Goal: Information Seeking & Learning: Learn about a topic

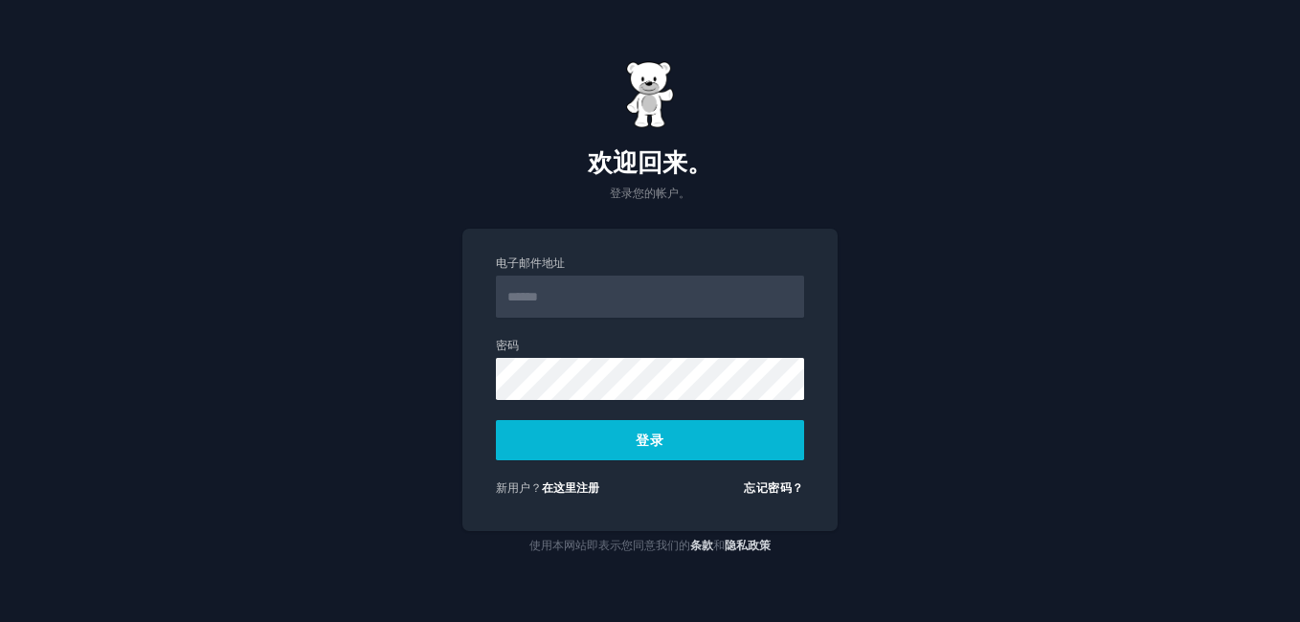
type input "**********"
click at [646, 435] on button "登录" at bounding box center [650, 440] width 308 height 40
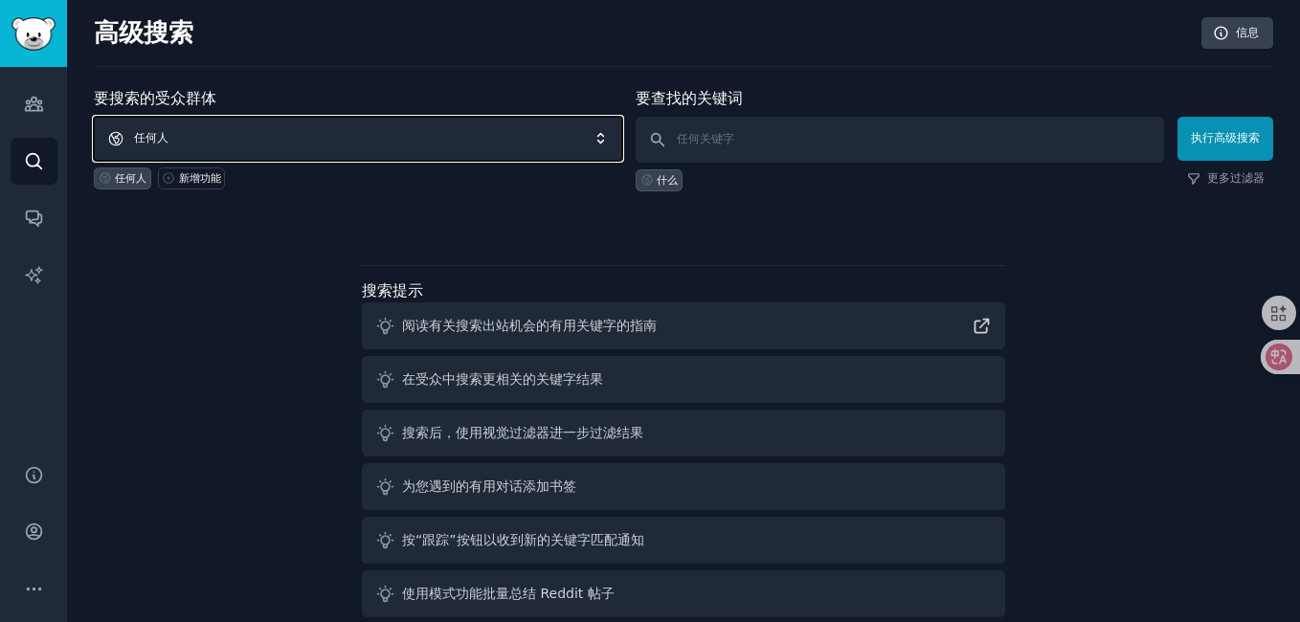
click at [407, 141] on span "任何人" at bounding box center [358, 139] width 528 height 44
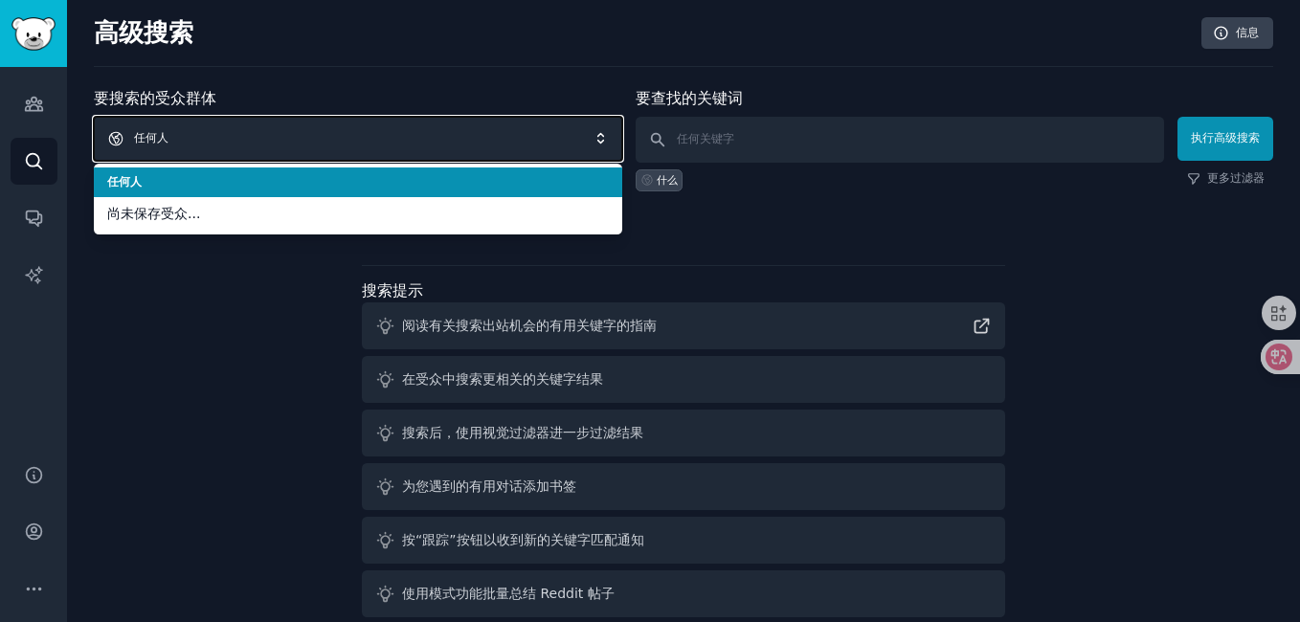
click at [407, 140] on span "任何人" at bounding box center [358, 139] width 528 height 44
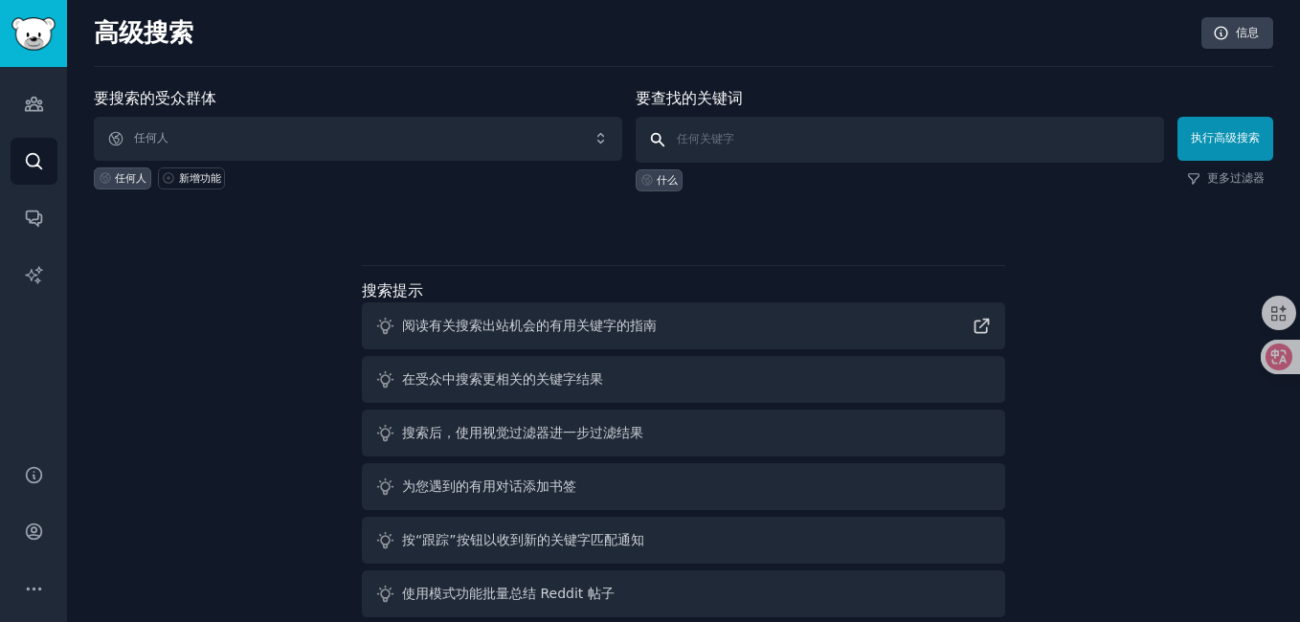
click at [730, 135] on input "text" at bounding box center [900, 140] width 528 height 46
type input "d"
type input "dropshipping"
click button "执行高级搜索" at bounding box center [1225, 139] width 96 height 44
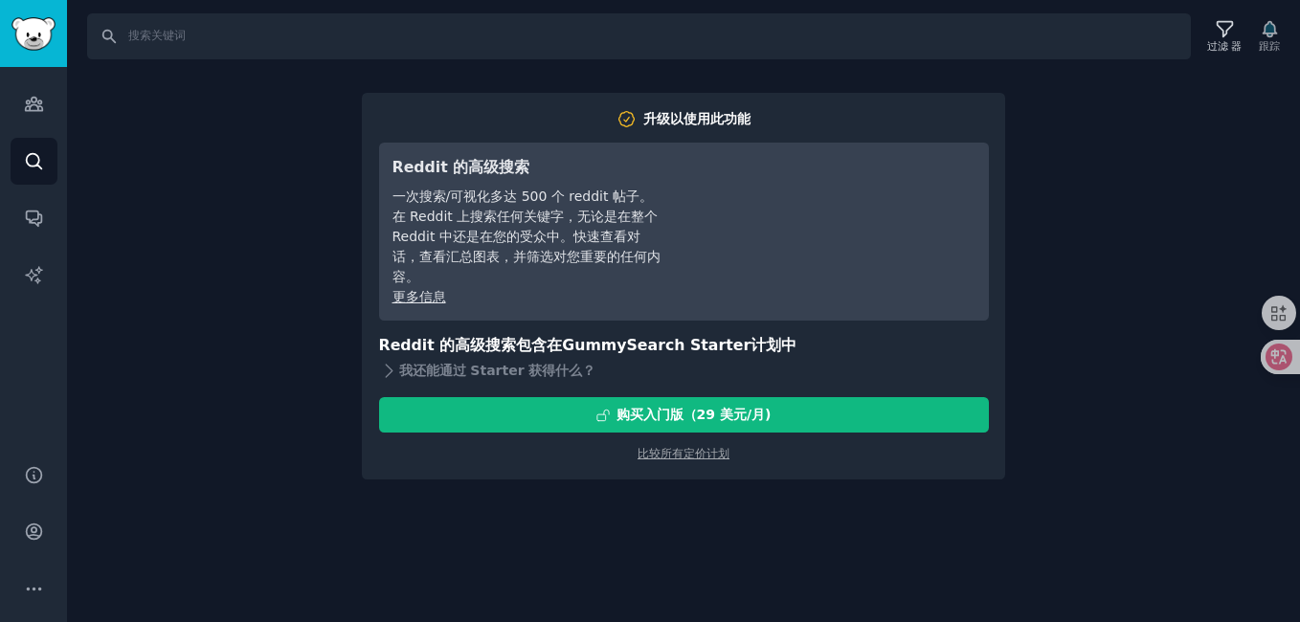
click at [318, 213] on div "搜索 过滤 器 跟踪 升级以使用此功能 Reddit 的高级搜索 一次搜索/可视化多达 500 个 reddit 帖子。在 Reddit 上搜索任何关键字，无…" at bounding box center [683, 311] width 1233 height 622
click at [639, 459] on link "比较所有定价计划" at bounding box center [684, 453] width 92 height 13
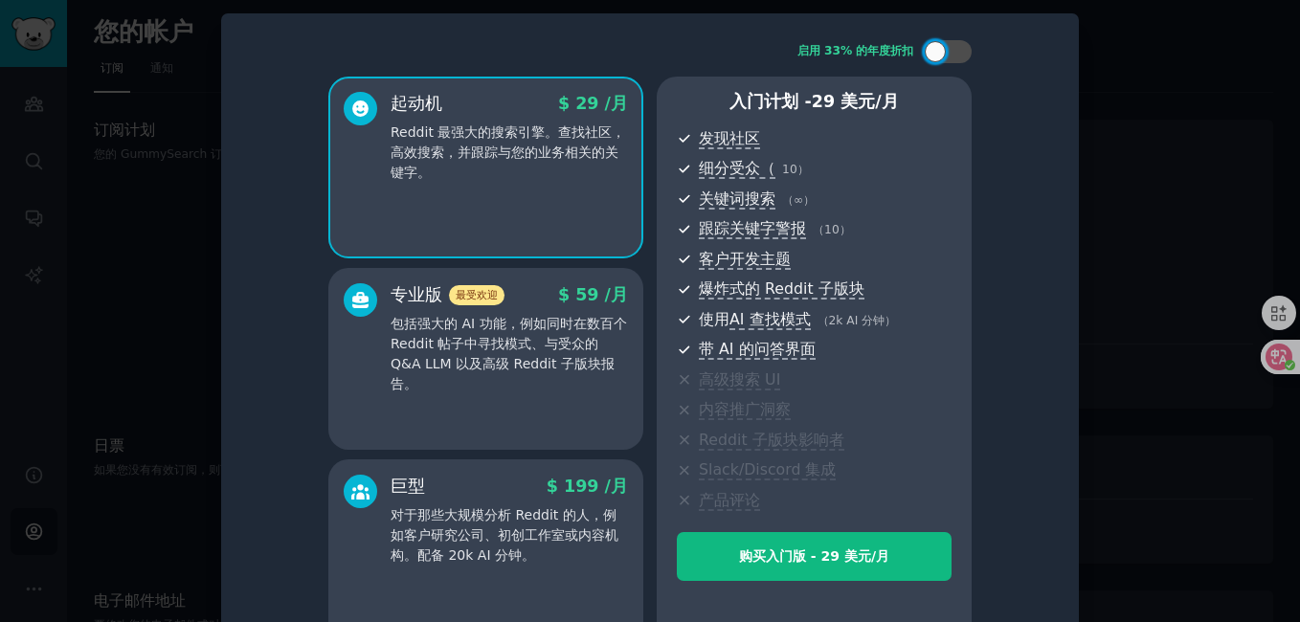
click at [1196, 258] on div at bounding box center [650, 311] width 1300 height 622
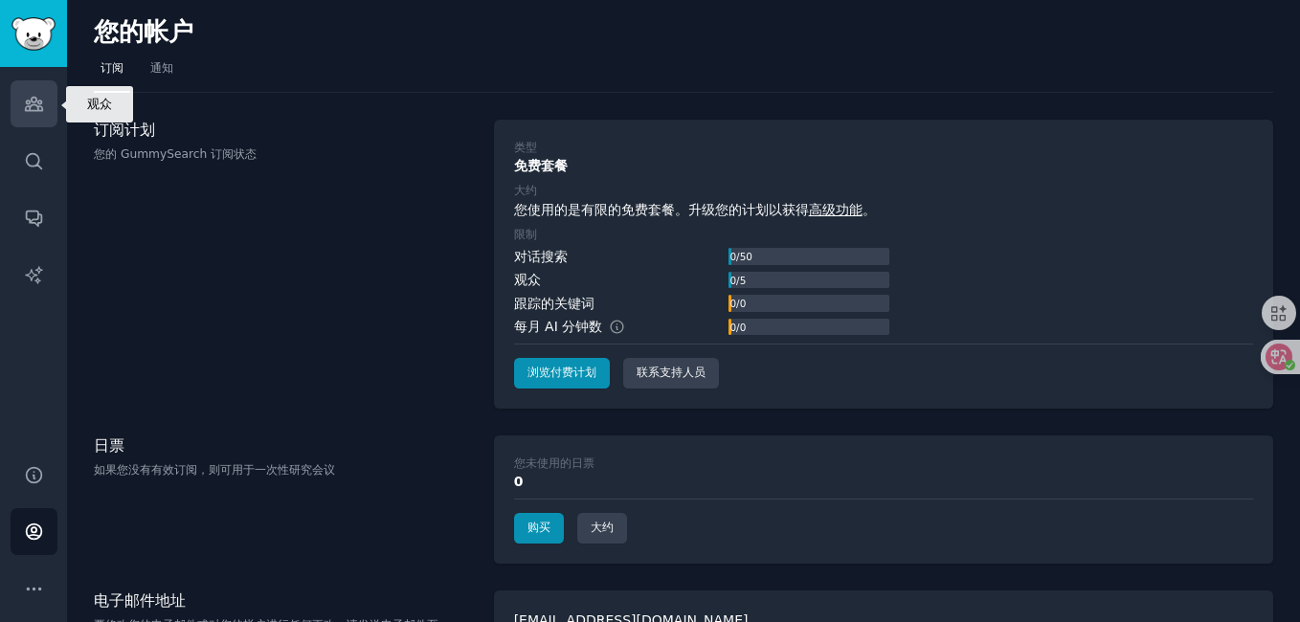
click at [30, 94] on icon "侧 栏" at bounding box center [34, 104] width 20 height 20
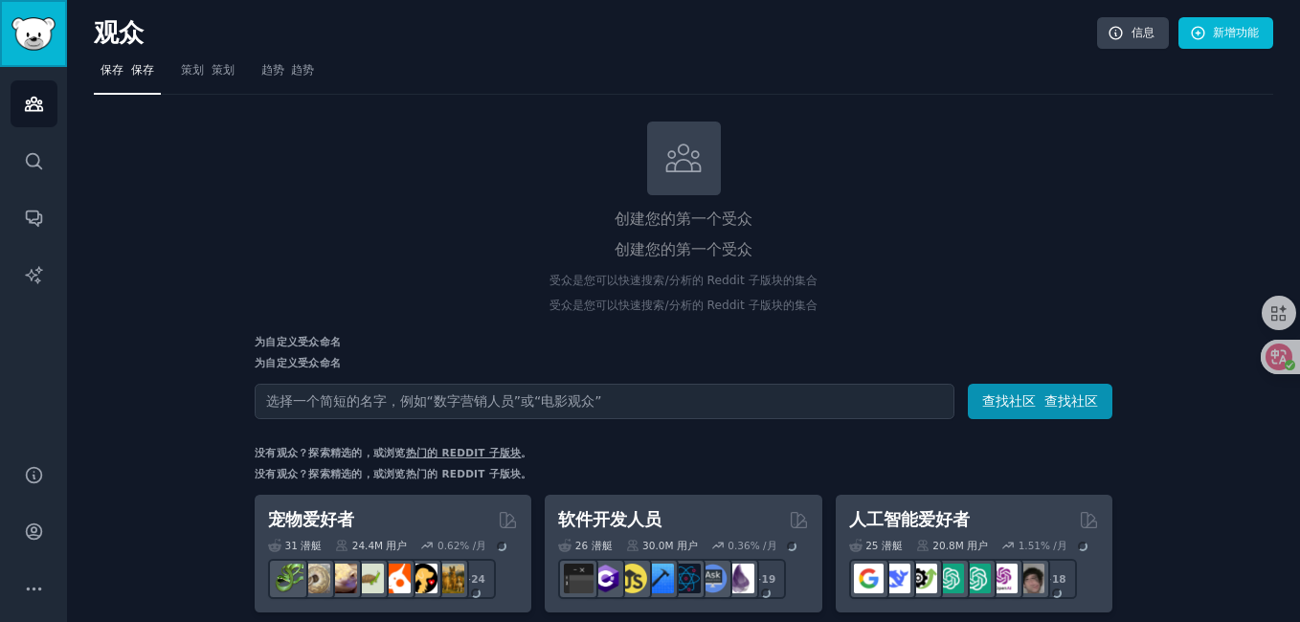
click at [35, 44] on img "侧 栏" at bounding box center [33, 34] width 44 height 34
click at [28, 50] on img "侧 栏" at bounding box center [33, 34] width 44 height 34
click at [31, 162] on icon "侧 栏" at bounding box center [34, 161] width 20 height 20
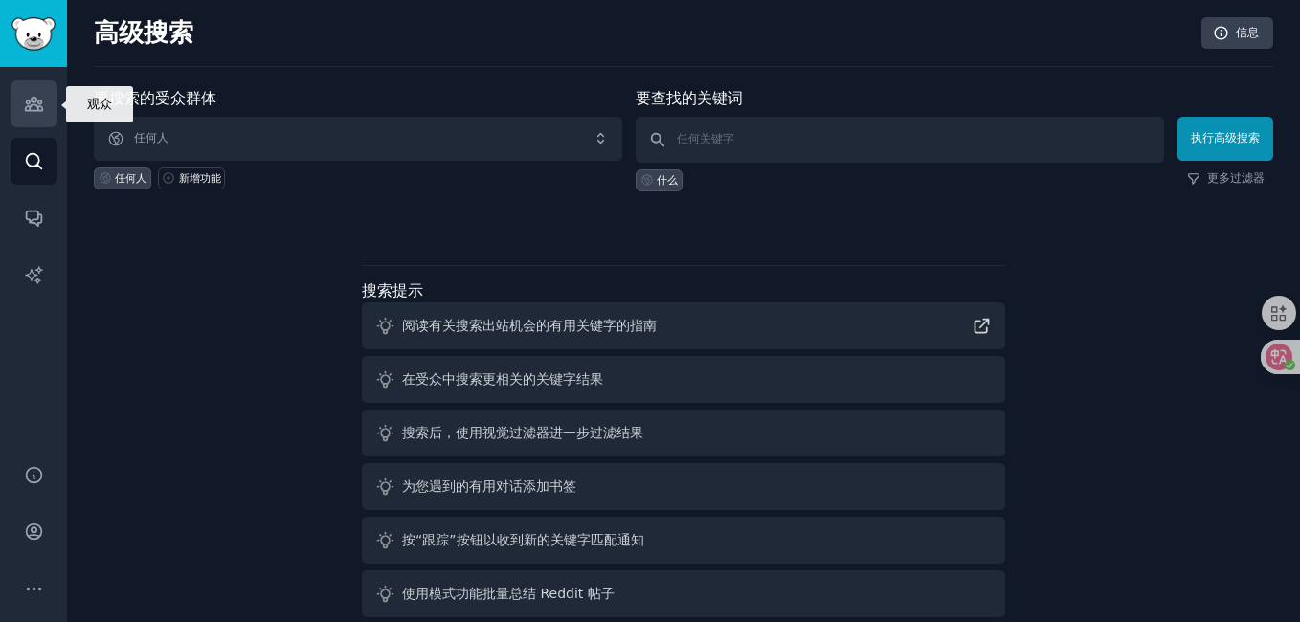
click at [30, 97] on icon "侧 栏" at bounding box center [34, 104] width 20 height 20
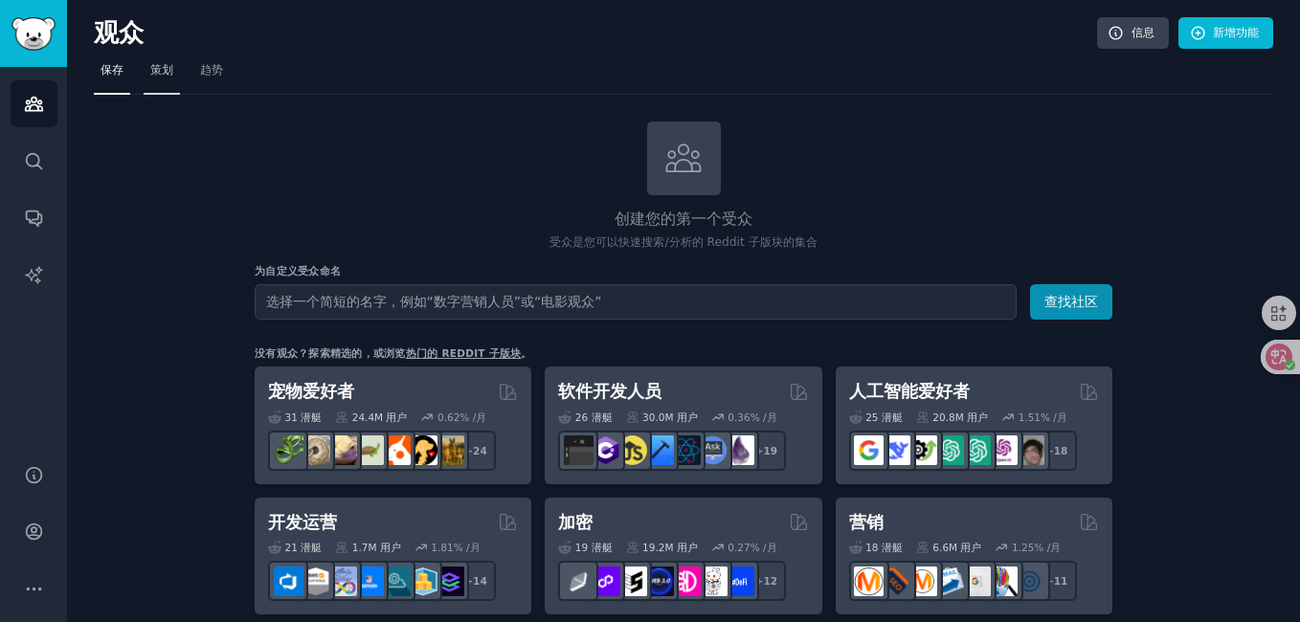
click at [155, 72] on span "策划" at bounding box center [161, 70] width 23 height 17
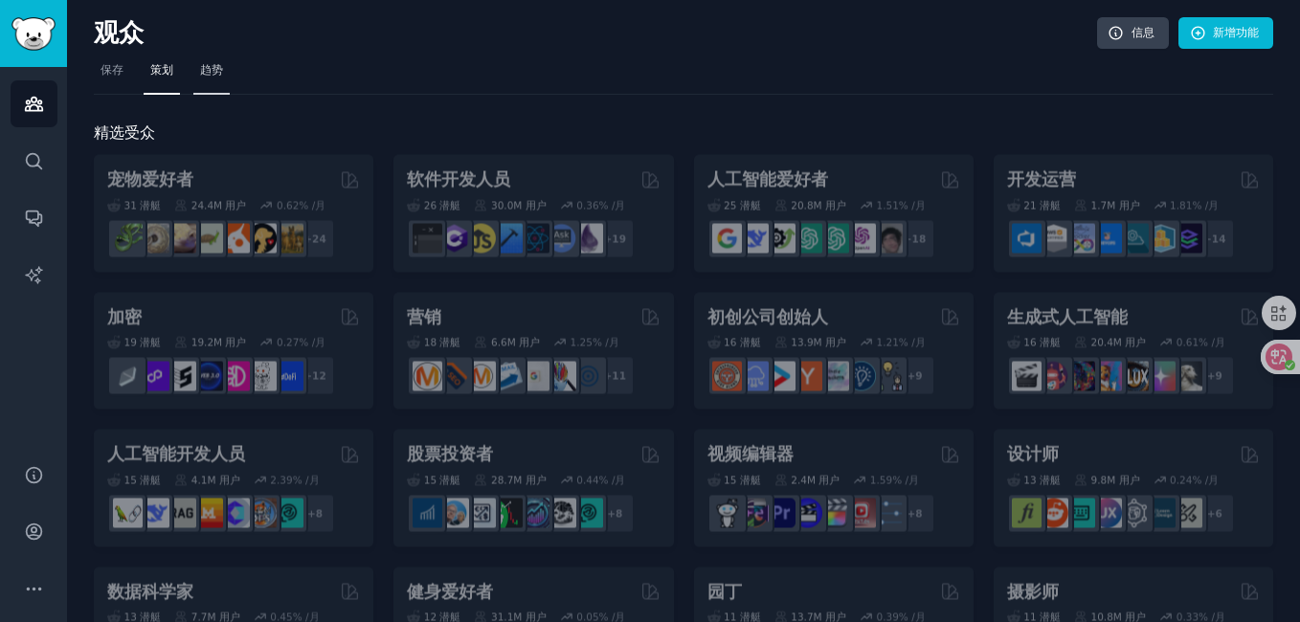
click at [218, 80] on link "趋势" at bounding box center [211, 75] width 36 height 39
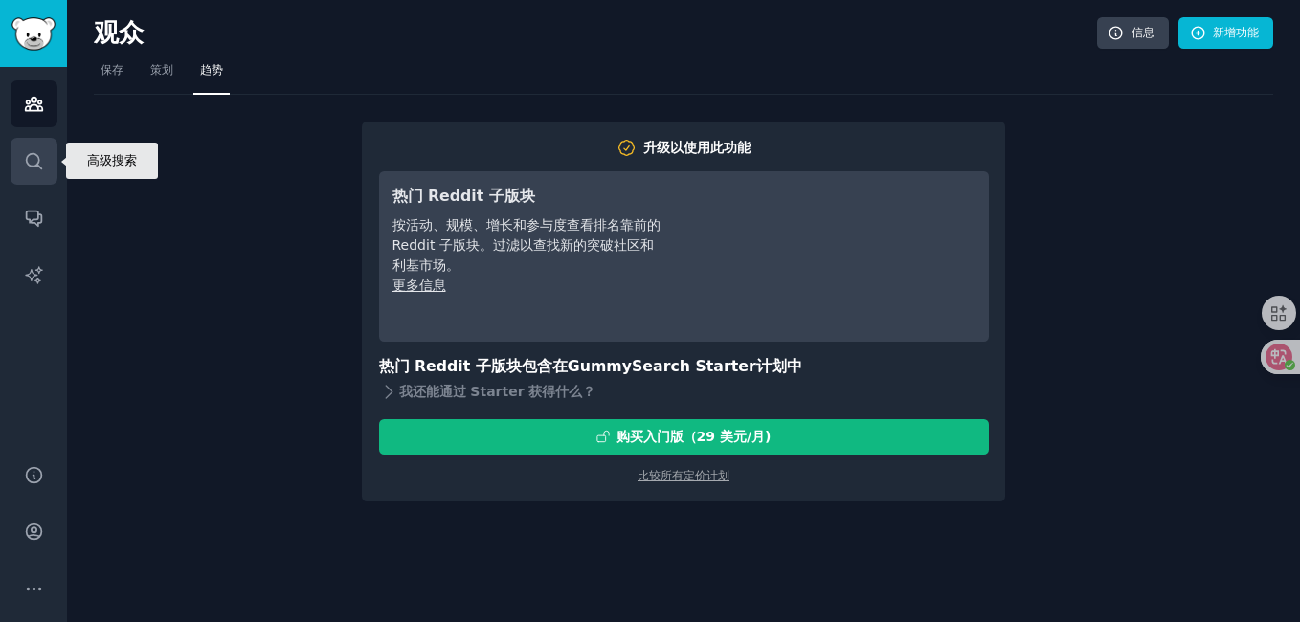
click at [38, 169] on icon "侧 栏" at bounding box center [34, 161] width 20 height 20
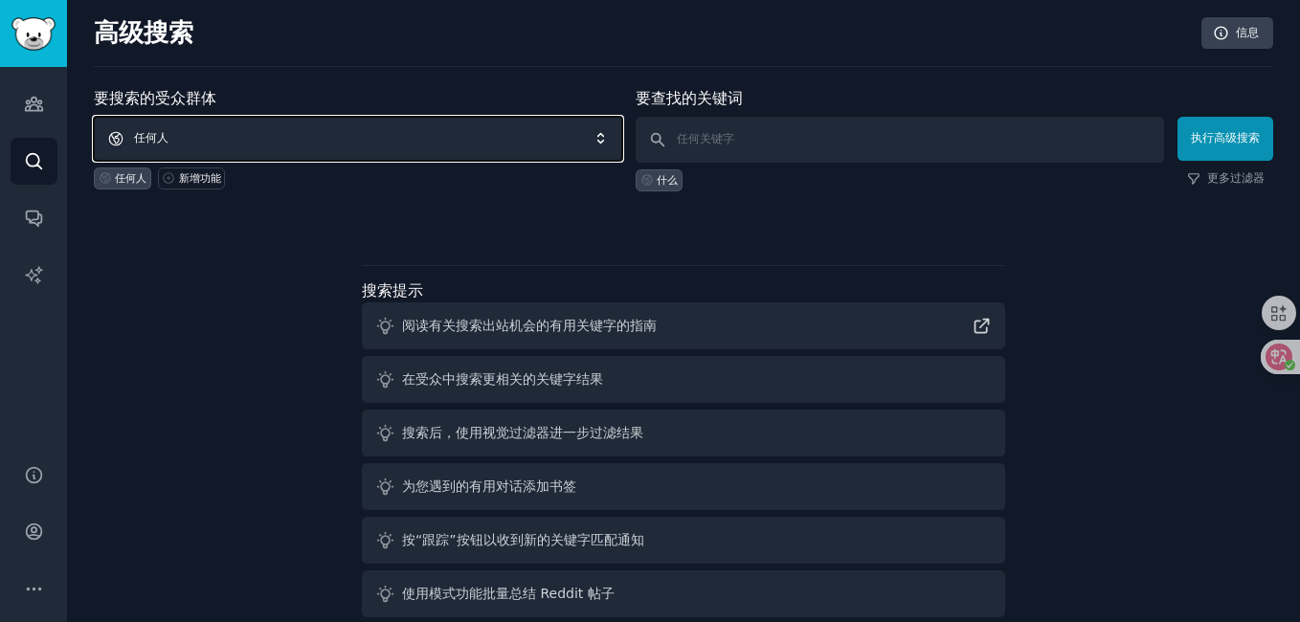
click at [228, 138] on span "任何人" at bounding box center [358, 139] width 528 height 44
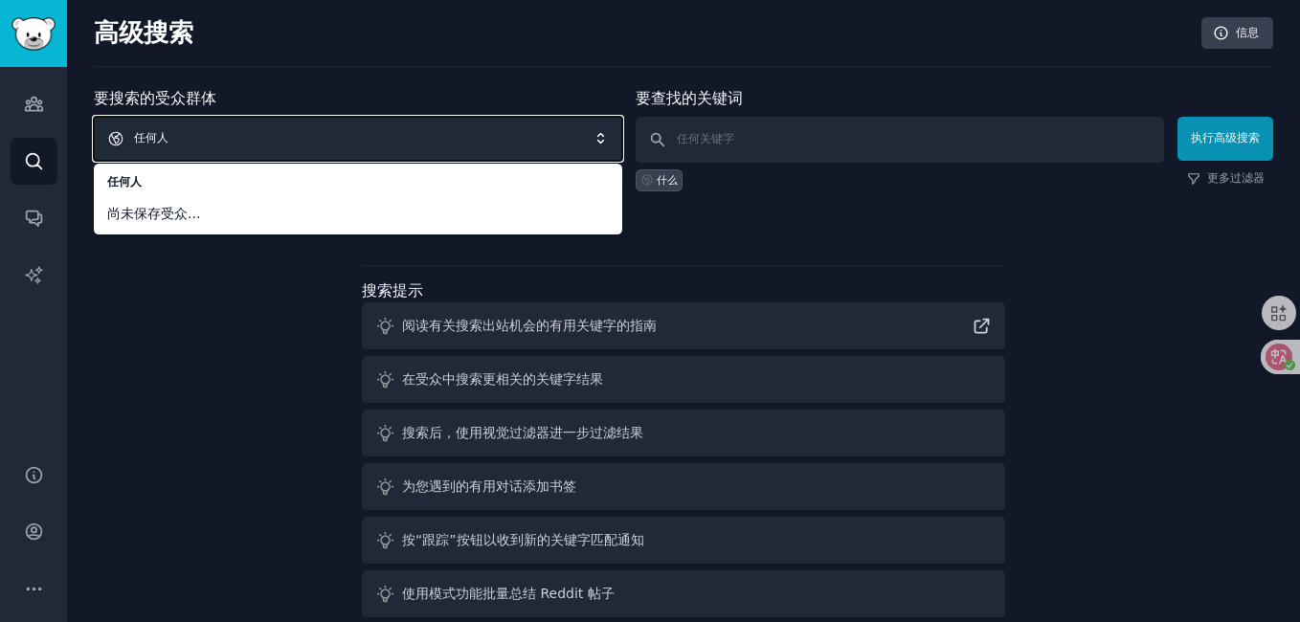
click at [211, 141] on span "任何人" at bounding box center [358, 139] width 528 height 44
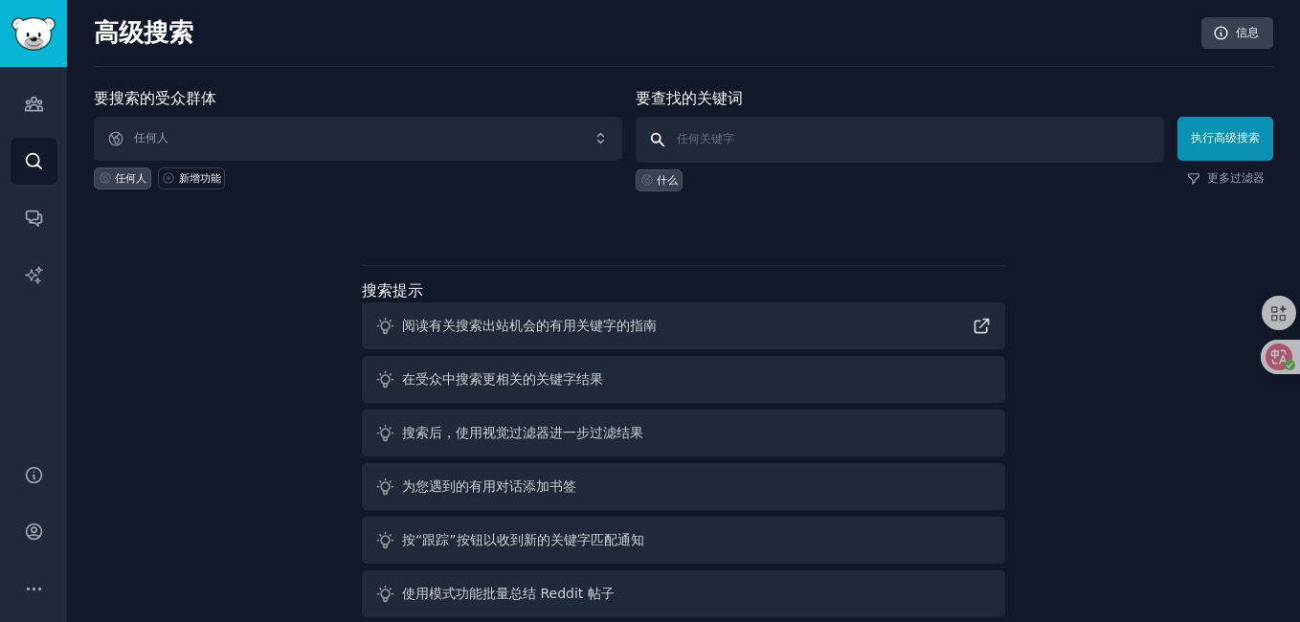
click at [712, 145] on input "text" at bounding box center [900, 140] width 528 height 46
click at [30, 92] on link "观众" at bounding box center [34, 103] width 47 height 47
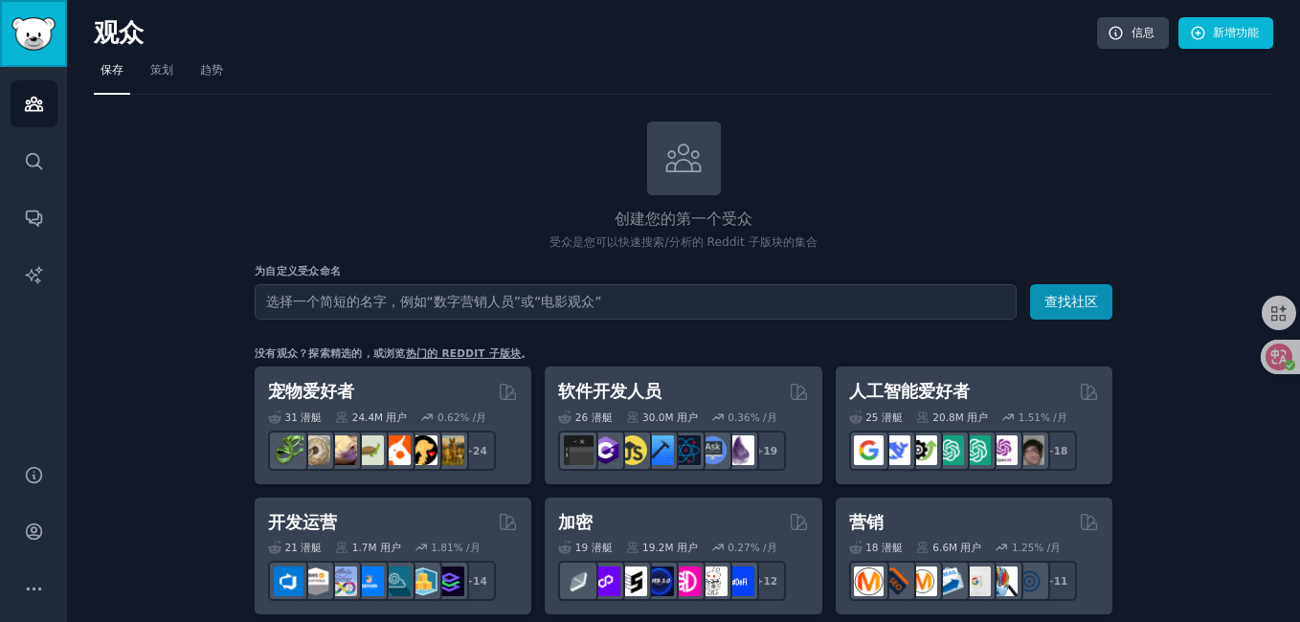
click at [30, 37] on img "侧 栏" at bounding box center [33, 34] width 44 height 34
click at [33, 527] on icon "侧 栏" at bounding box center [33, 532] width 15 height 15
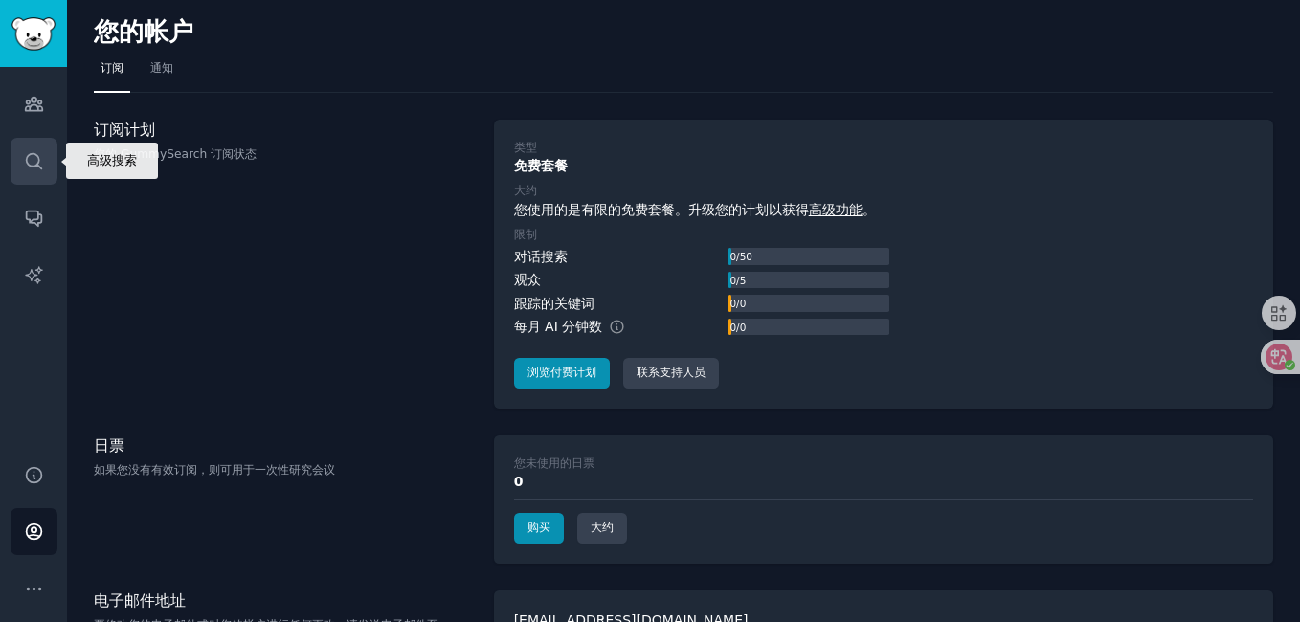
click at [30, 169] on icon "侧 栏" at bounding box center [34, 161] width 20 height 20
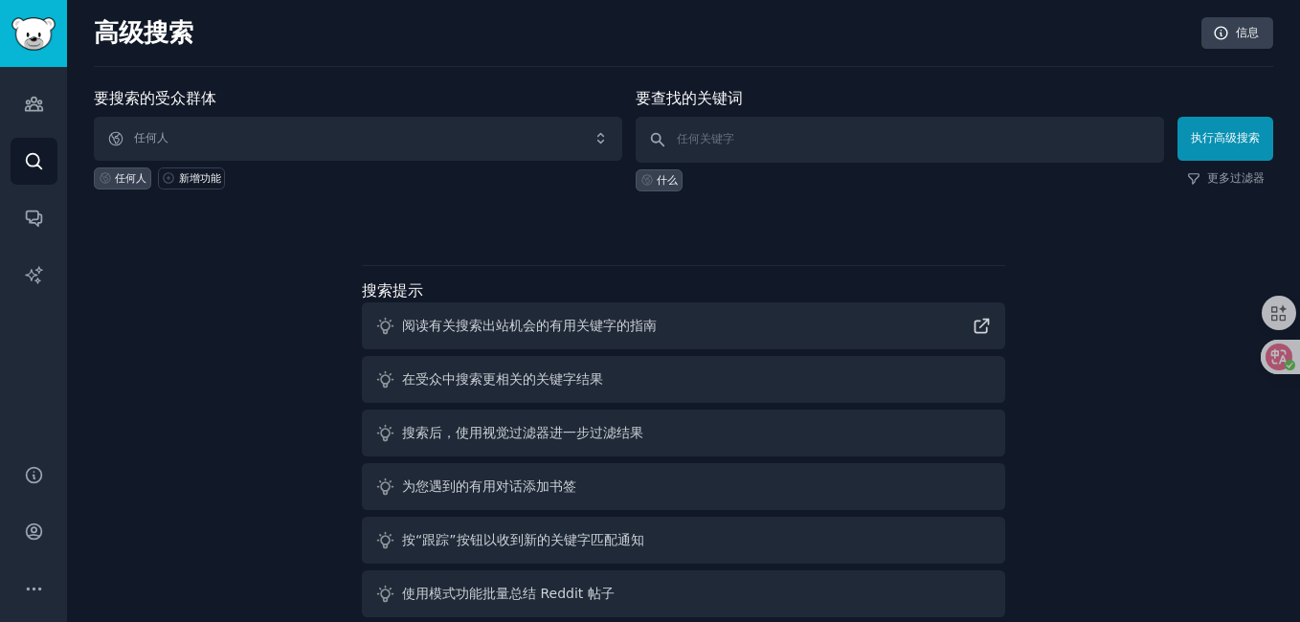
click at [704, 96] on label "要查找的关键词" at bounding box center [689, 98] width 107 height 18
click at [34, 115] on link "观众" at bounding box center [34, 103] width 47 height 47
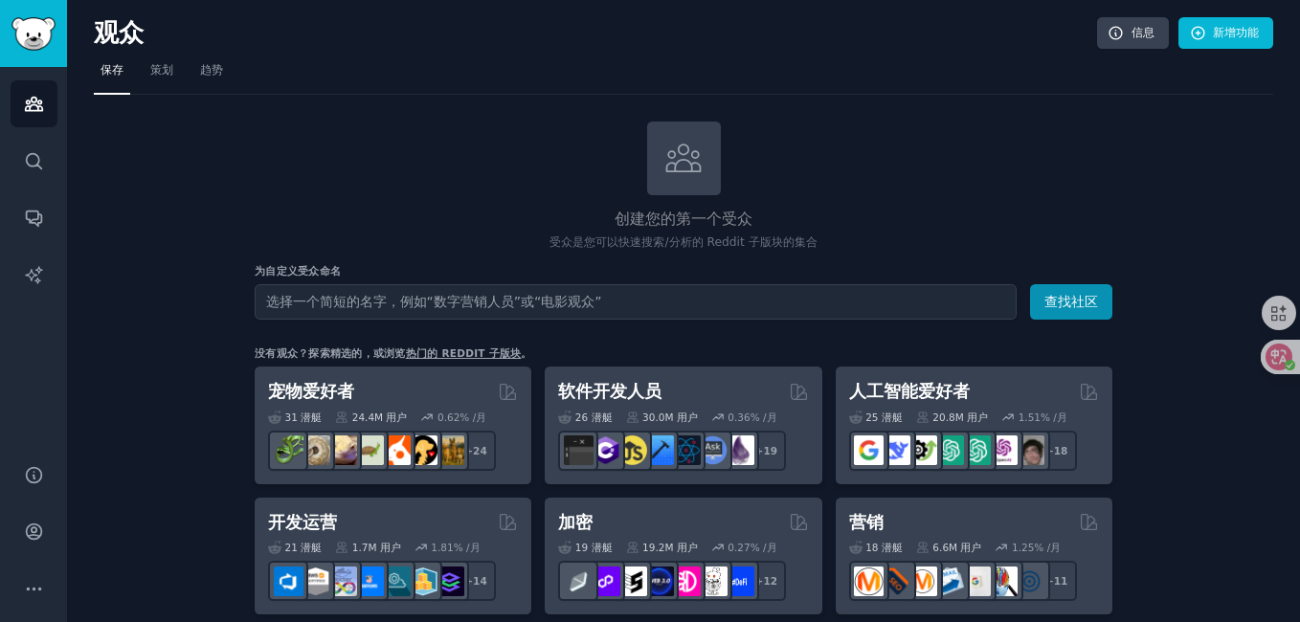
click at [398, 289] on input "text" at bounding box center [636, 301] width 762 height 35
type input "d"
type input "dropshipping"
click at [1030, 284] on button "查找社区" at bounding box center [1071, 301] width 82 height 35
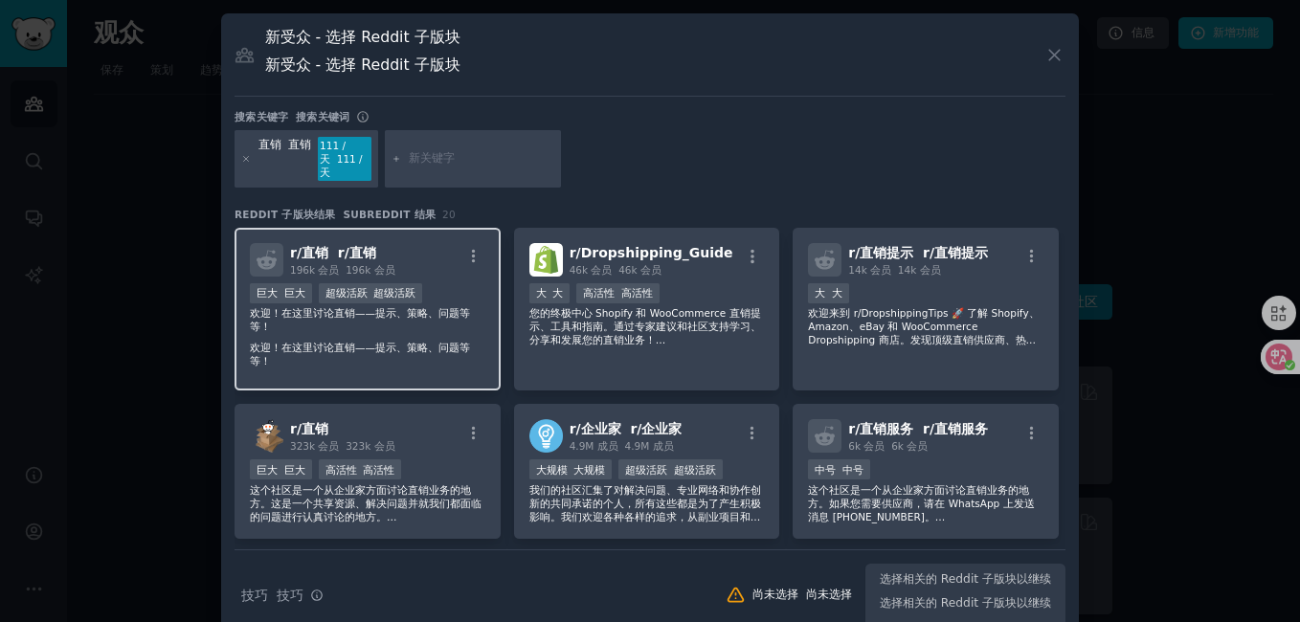
click at [386, 272] on font "196k 会员" at bounding box center [370, 269] width 49 height 11
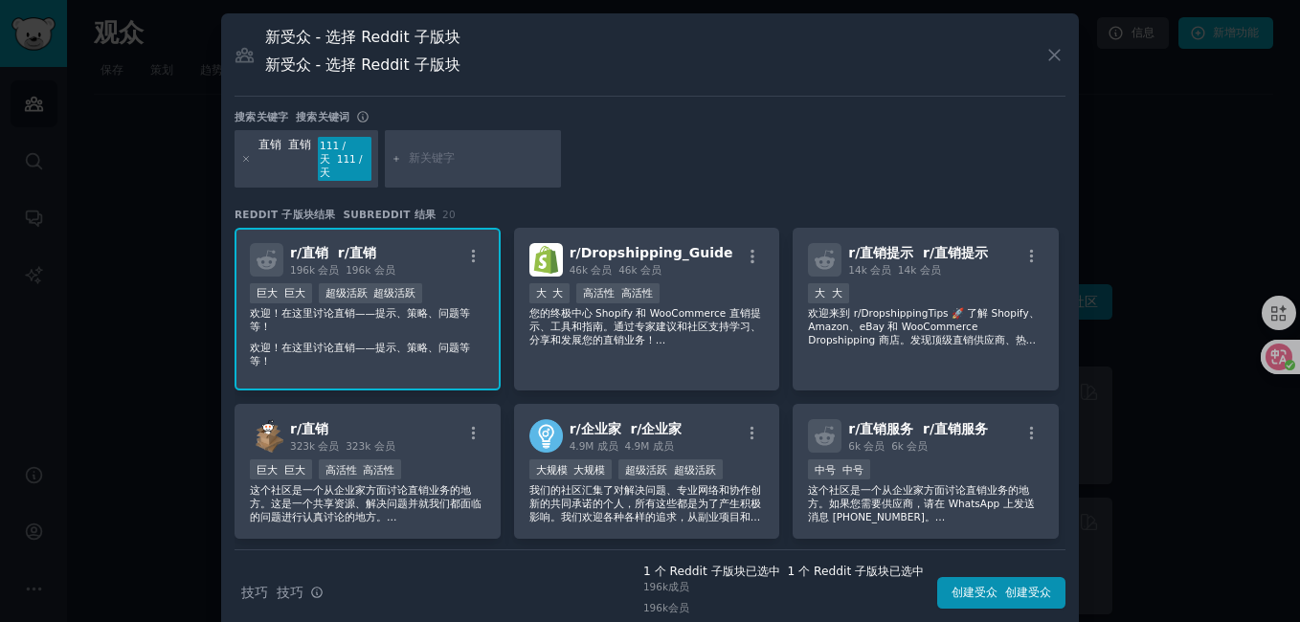
click at [478, 166] on input "text" at bounding box center [482, 158] width 146 height 17
click at [965, 588] on button "创建受众 创建受众" at bounding box center [1001, 593] width 128 height 33
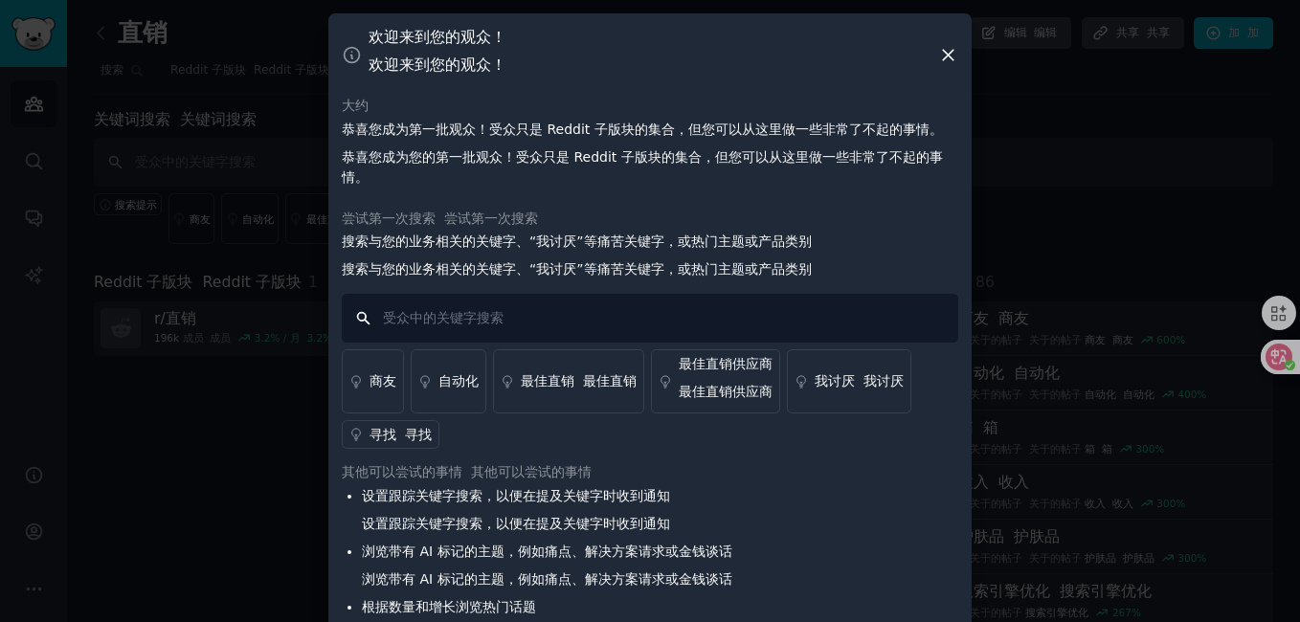
click at [490, 300] on input "text" at bounding box center [650, 318] width 616 height 49
type input "dropshipping"
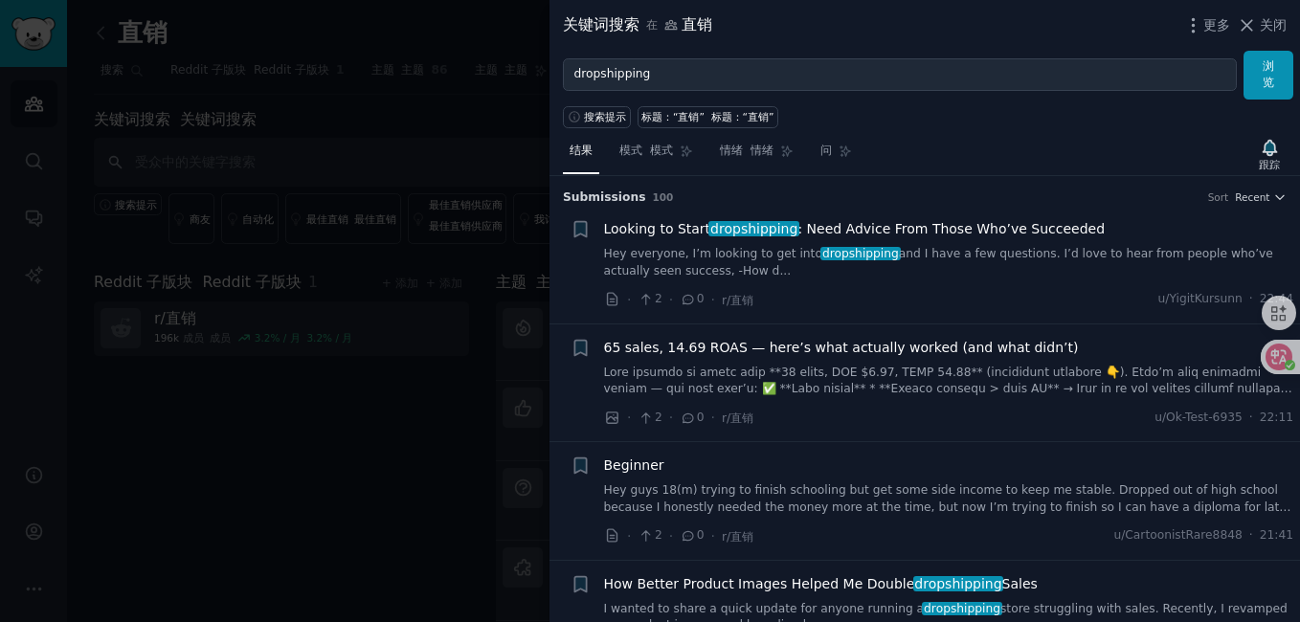
click at [1274, 317] on icon at bounding box center [1278, 312] width 21 height 21
click at [758, 290] on div "· 2 · 0 · r/直销 u/YigitKursunn · 22:44" at bounding box center [949, 300] width 690 height 20
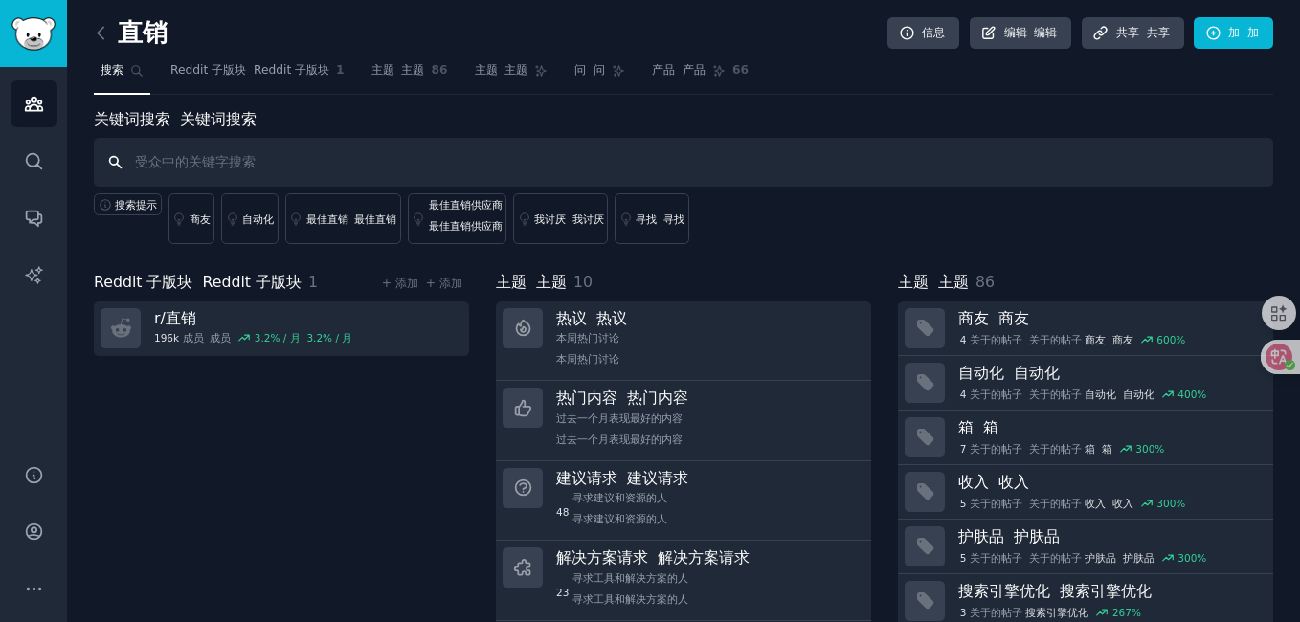
click at [334, 164] on input "text" at bounding box center [683, 162] width 1179 height 49
type input "dropshipping"
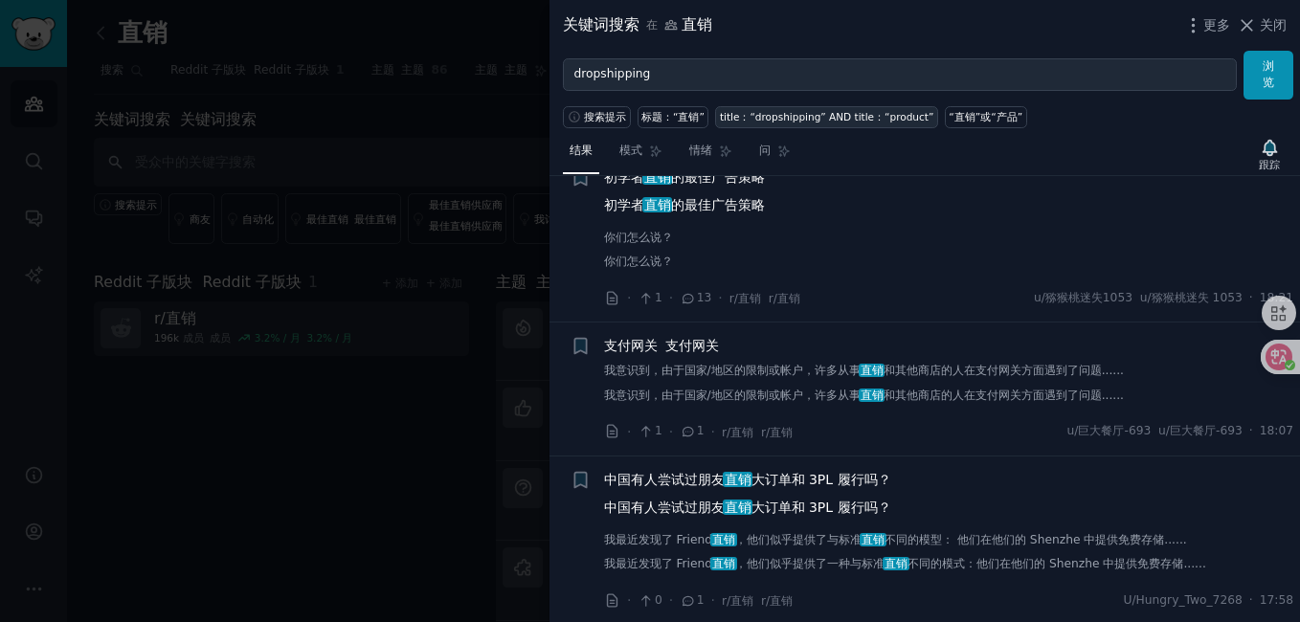
scroll to position [1376, 0]
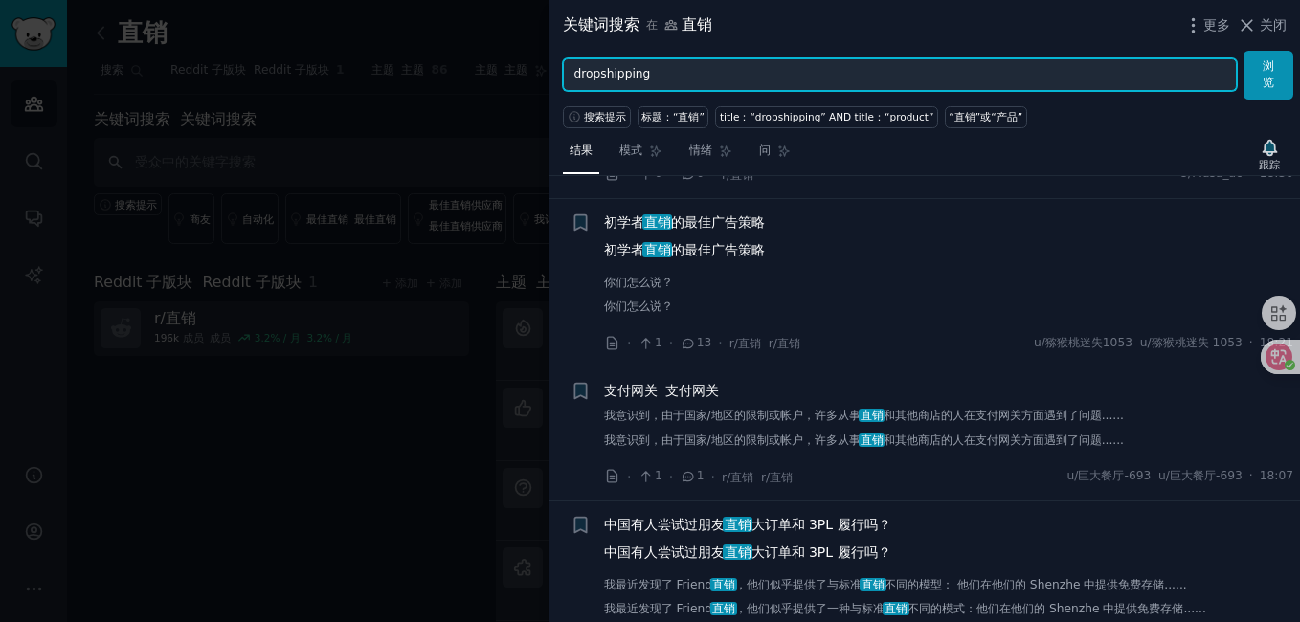
drag, startPoint x: 706, startPoint y: 67, endPoint x: 550, endPoint y: 72, distance: 156.1
click at [550, 72] on div "dropshipping 浏览" at bounding box center [924, 75] width 750 height 49
type input "a"
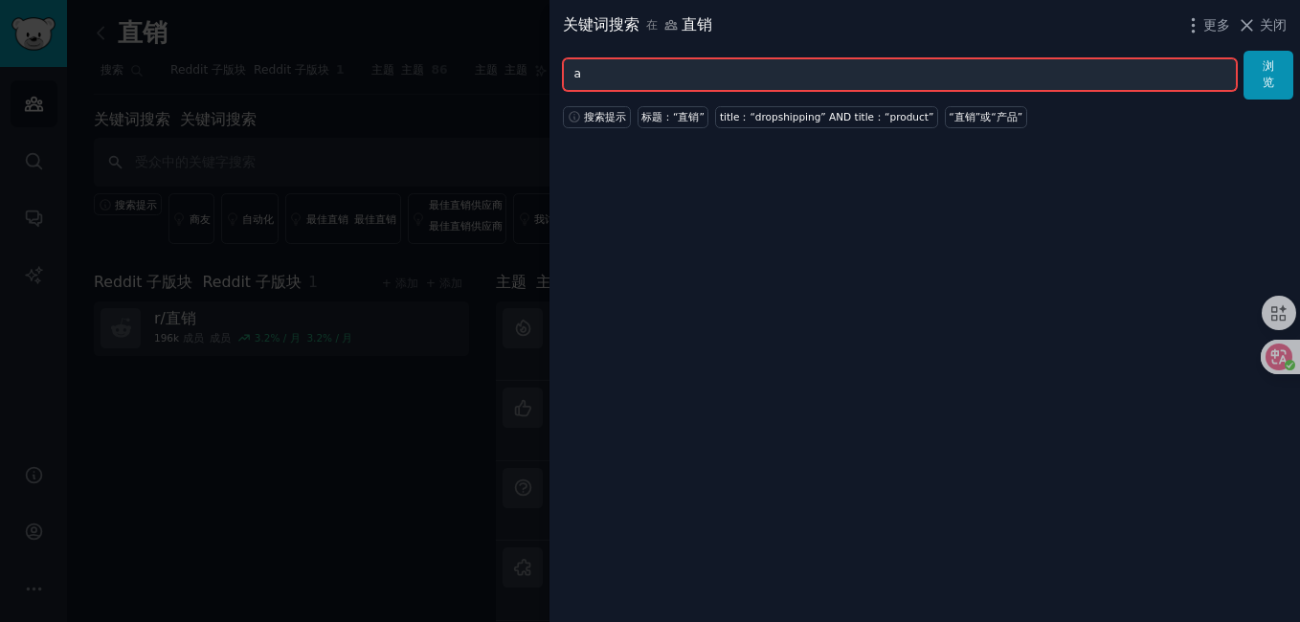
click at [690, 71] on input "a" at bounding box center [900, 74] width 674 height 33
click at [640, 69] on input "a" at bounding box center [900, 74] width 674 height 33
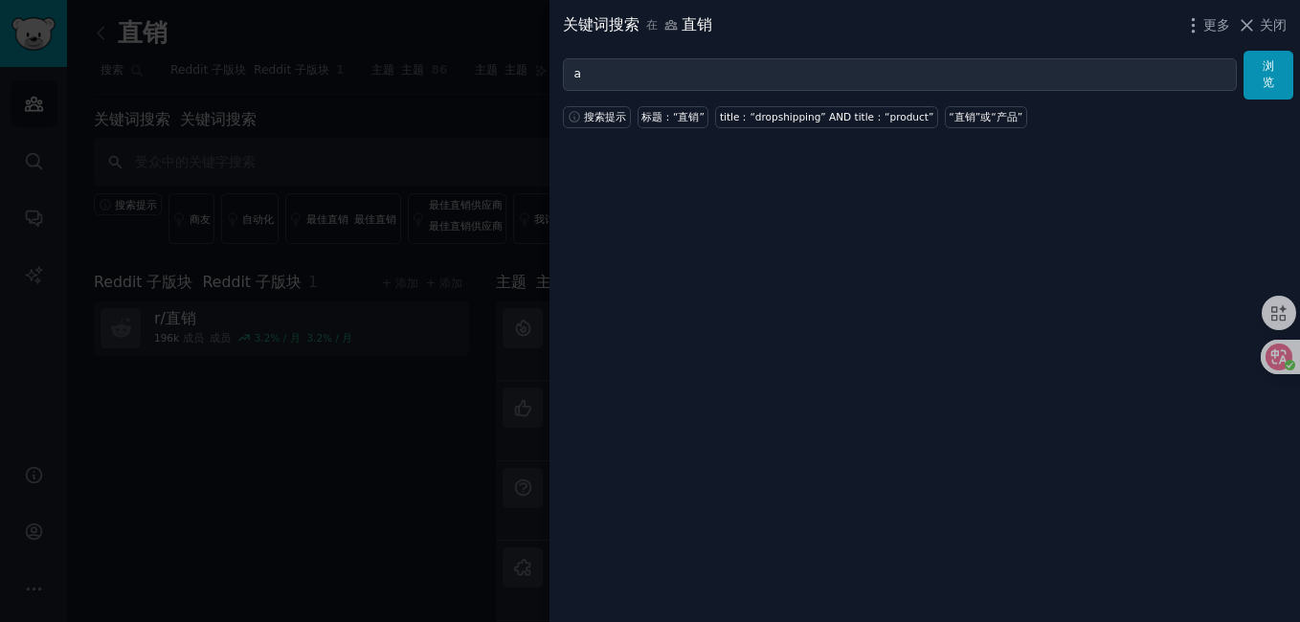
click at [1278, 27] on span "关闭" at bounding box center [1273, 25] width 27 height 20
click at [260, 394] on div "Reddit 子版块 Reddit 子版块 1 + 添加 + 添加 r/直销 196k 成员 成员 3.2% / 月 3.2% / 月" at bounding box center [281, 543] width 375 height 544
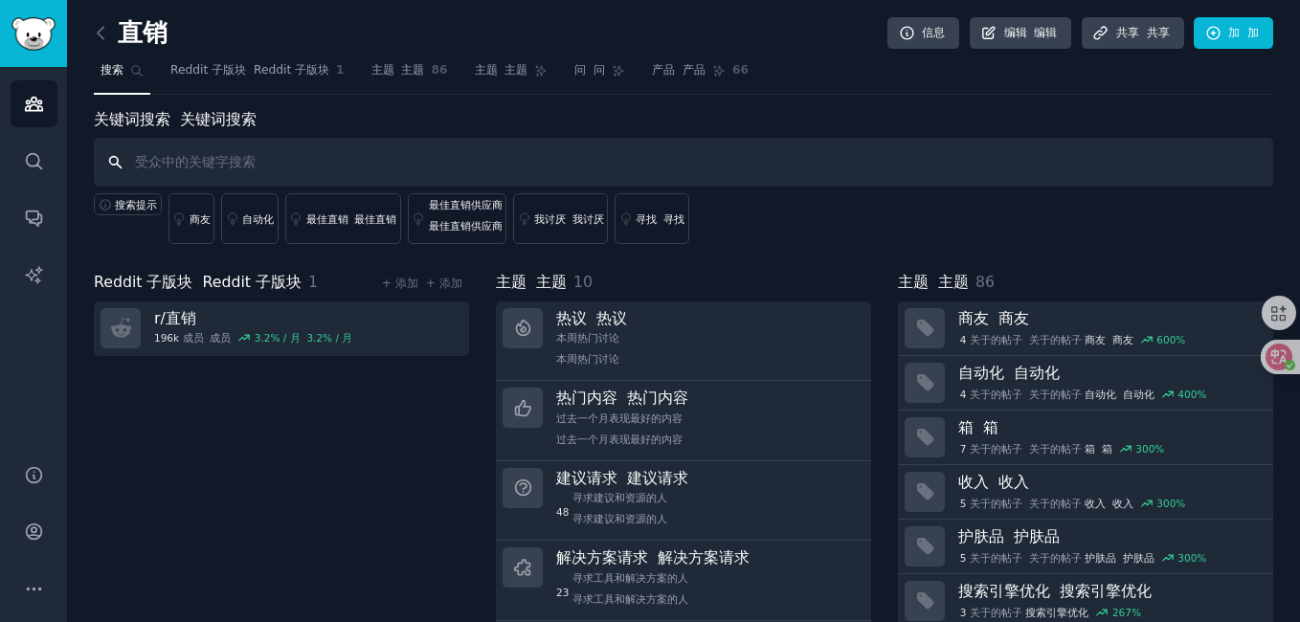
click at [450, 151] on input "text" at bounding box center [683, 162] width 1179 height 49
type input "agent"
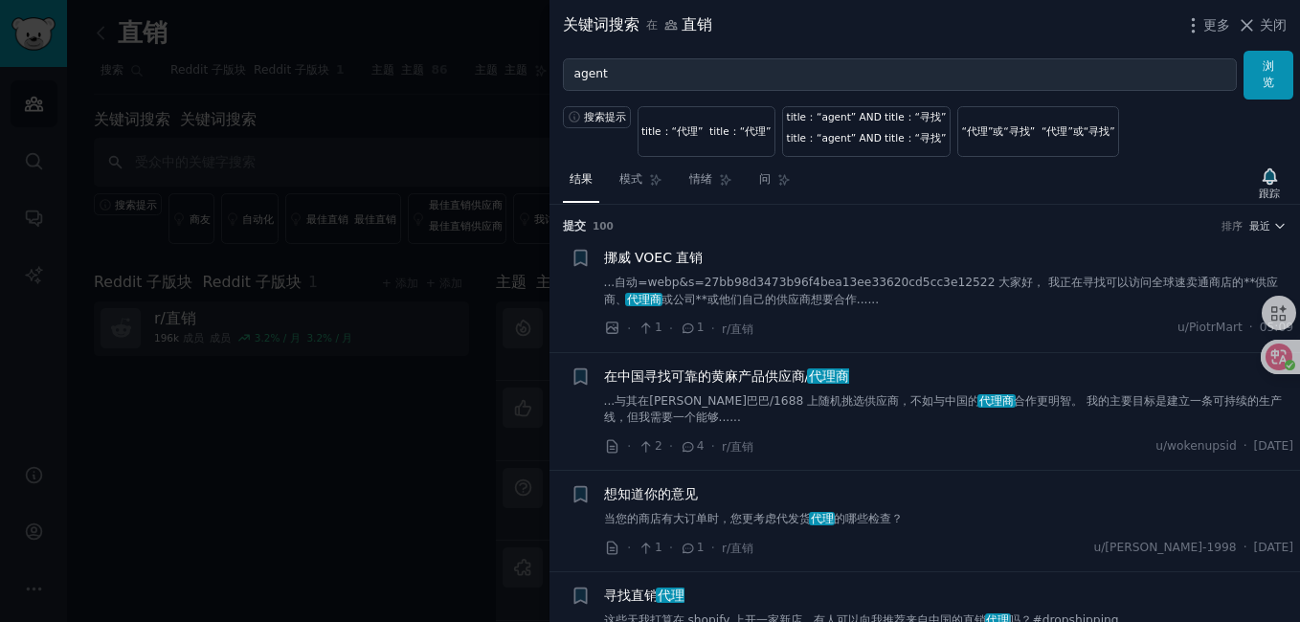
click at [691, 445] on icon at bounding box center [688, 446] width 17 height 13
click at [686, 447] on icon at bounding box center [688, 446] width 17 height 13
click at [688, 446] on icon at bounding box center [688, 446] width 17 height 13
click at [643, 180] on link "模式" at bounding box center [641, 184] width 56 height 39
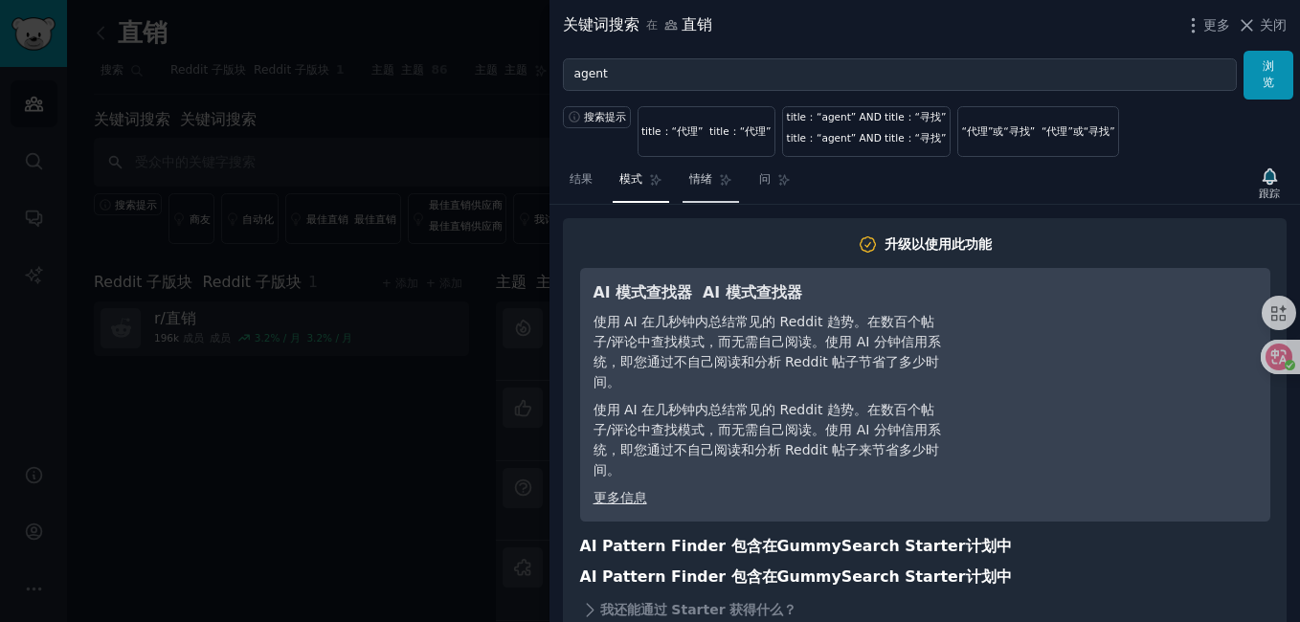
click at [703, 180] on span "情绪" at bounding box center [700, 179] width 23 height 17
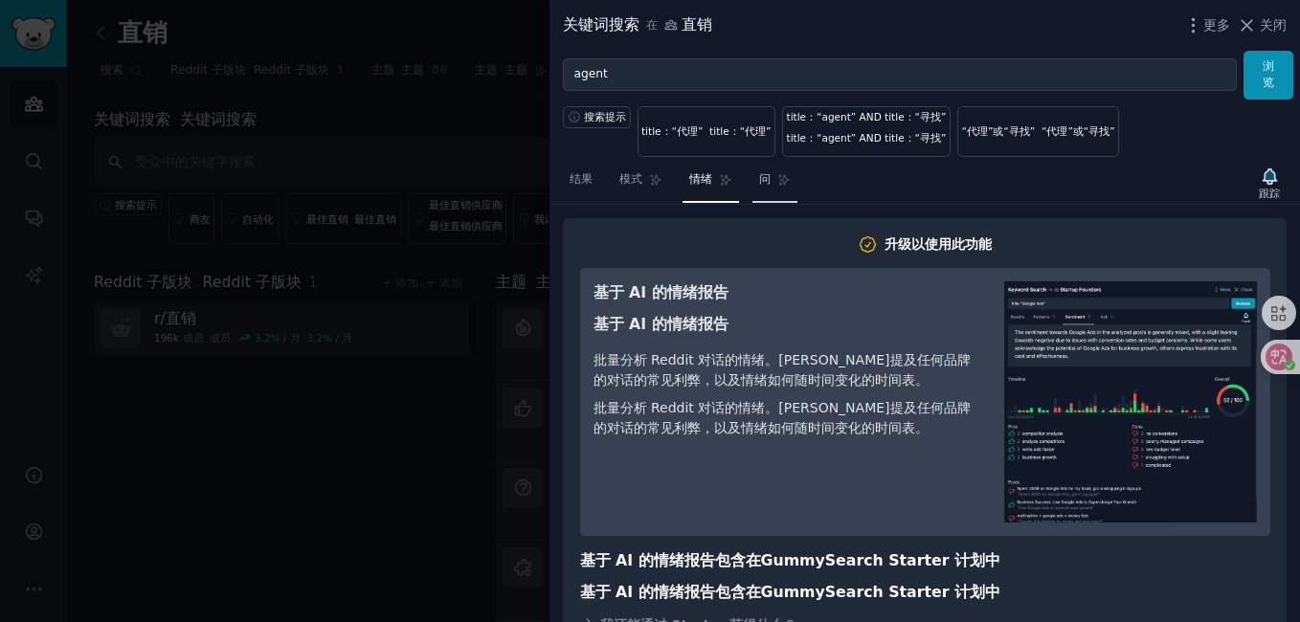
click at [773, 190] on link "问" at bounding box center [774, 184] width 45 height 39
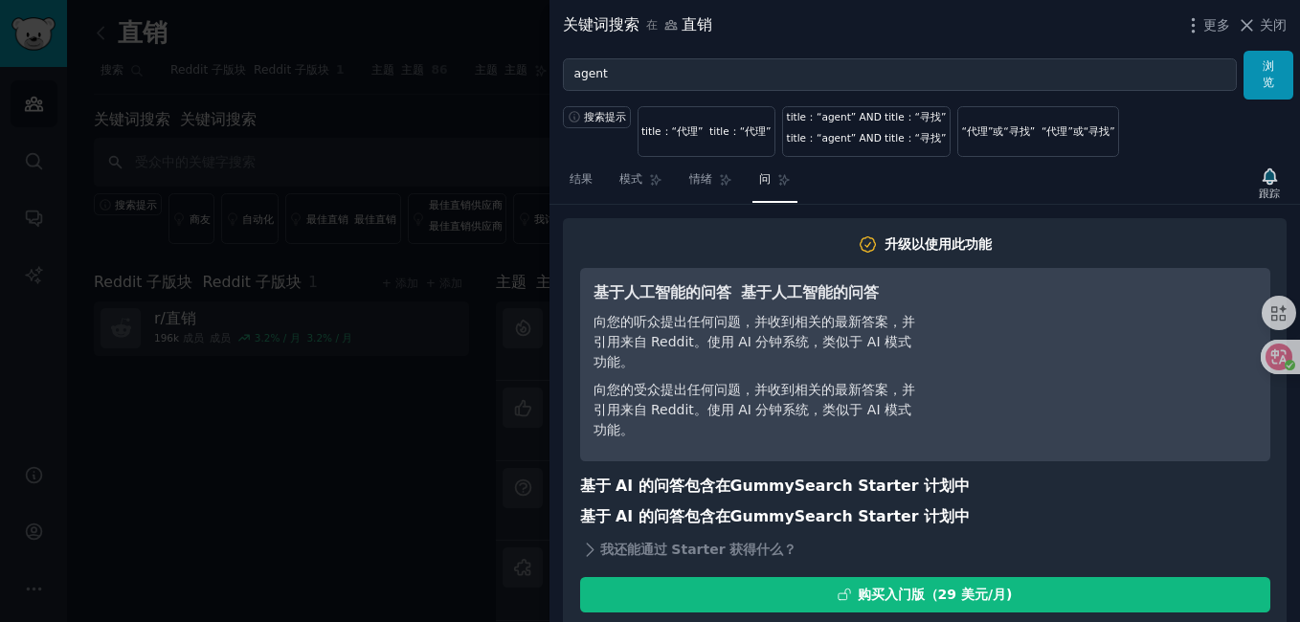
click at [592, 177] on span "结果" at bounding box center [581, 179] width 23 height 17
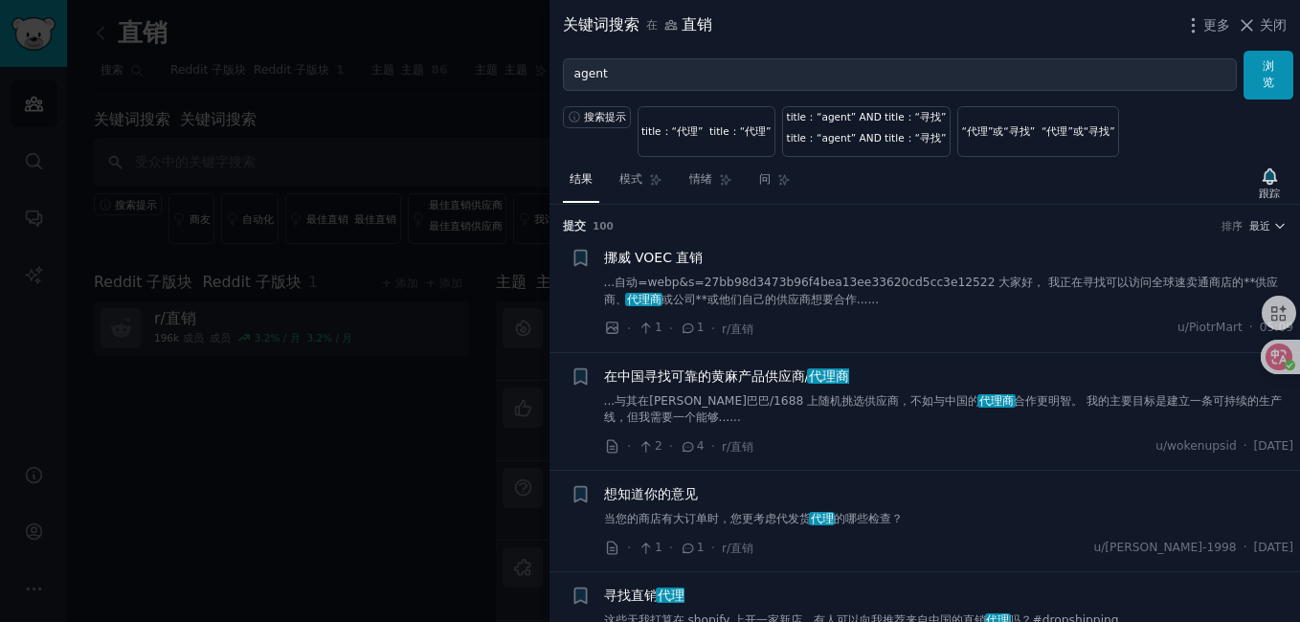
drag, startPoint x: 747, startPoint y: 376, endPoint x: 619, endPoint y: 353, distance: 129.4
click at [747, 376] on span "在中国寻找可靠的黄麻产品供应商/ 代理商" at bounding box center [727, 377] width 246 height 20
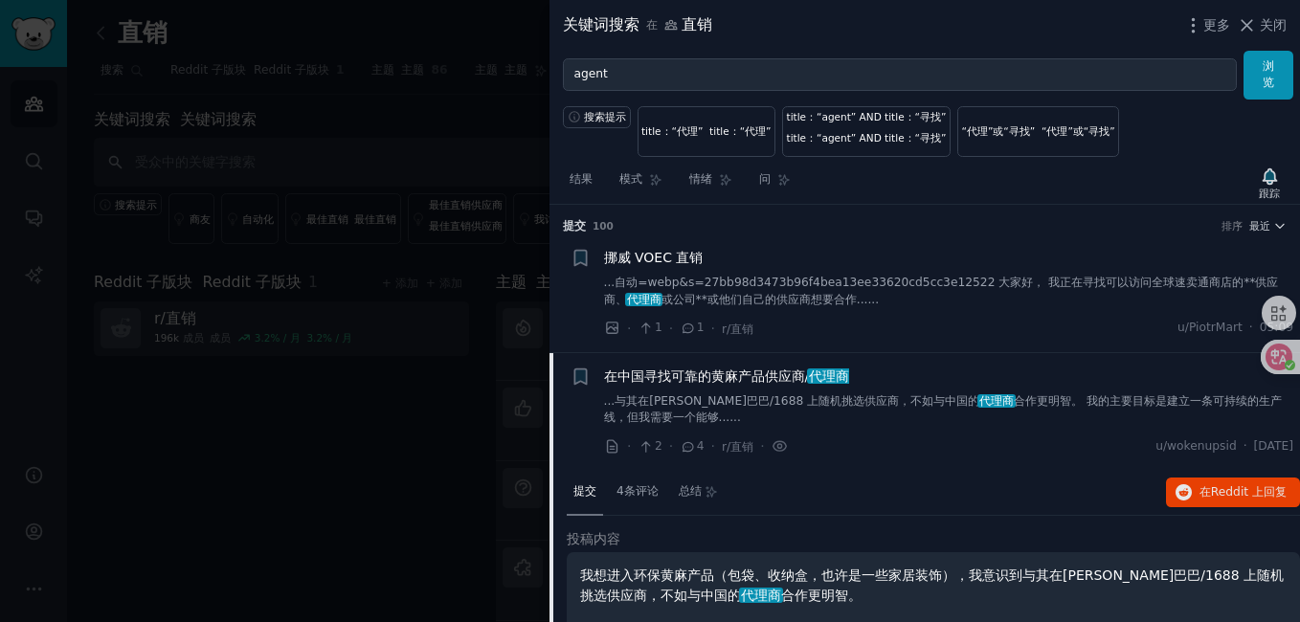
scroll to position [148, 0]
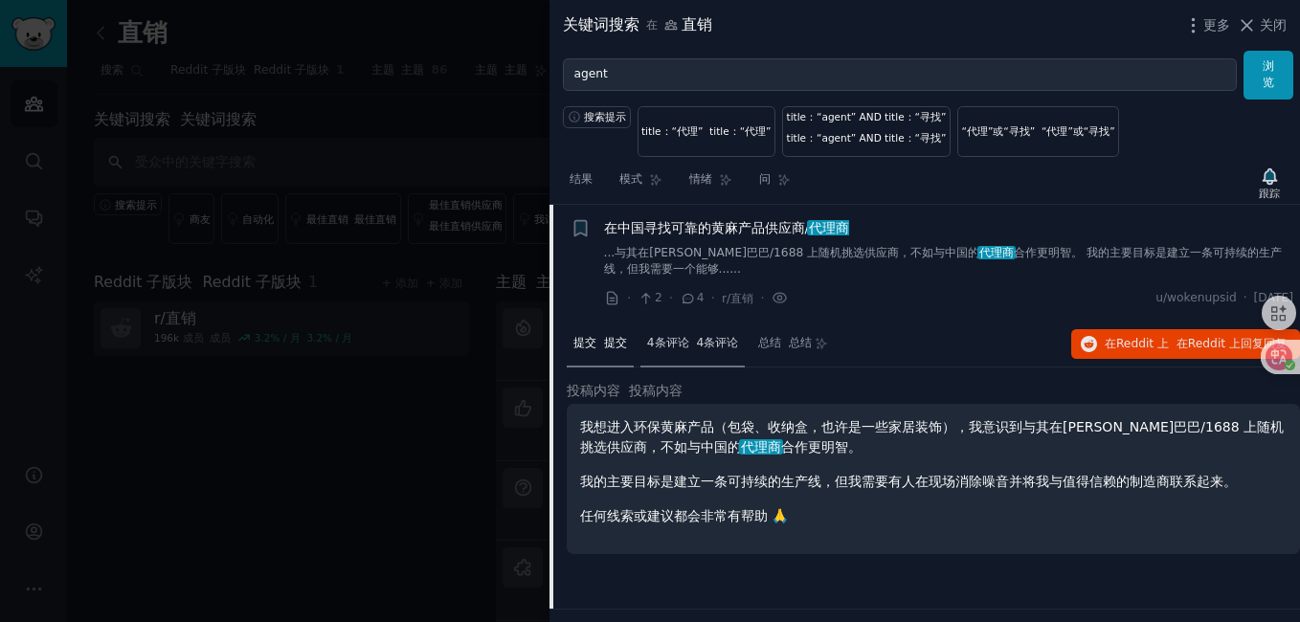
click at [724, 343] on font "4条评论" at bounding box center [717, 342] width 42 height 13
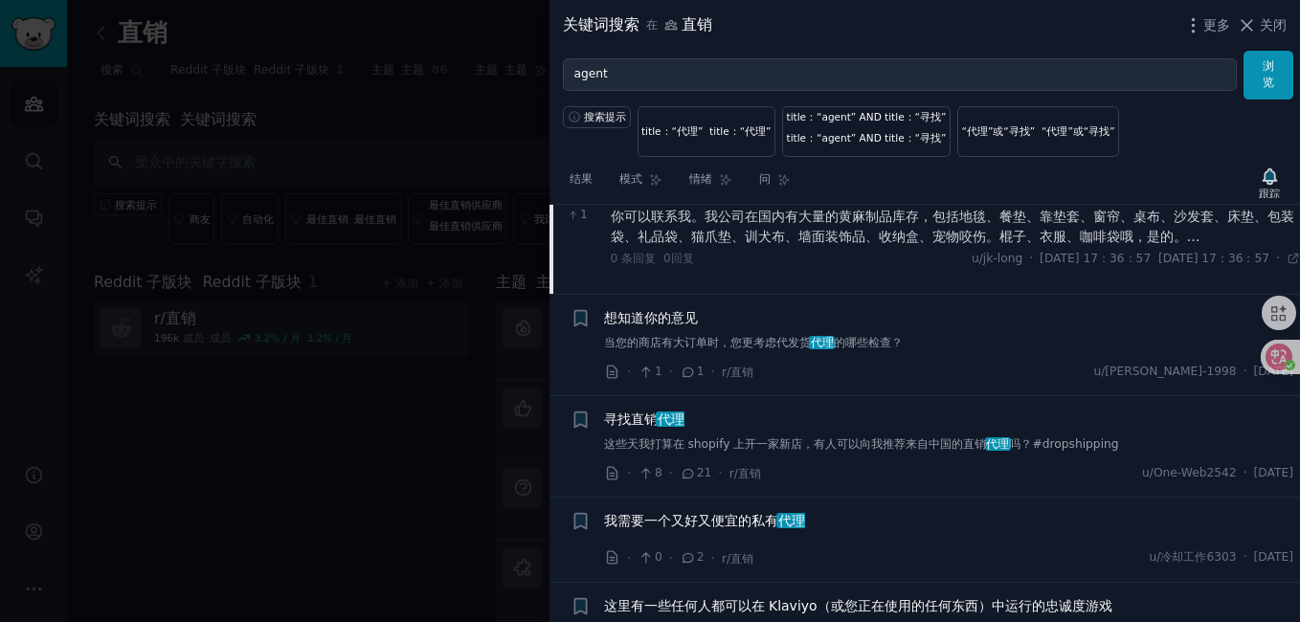
scroll to position [531, 0]
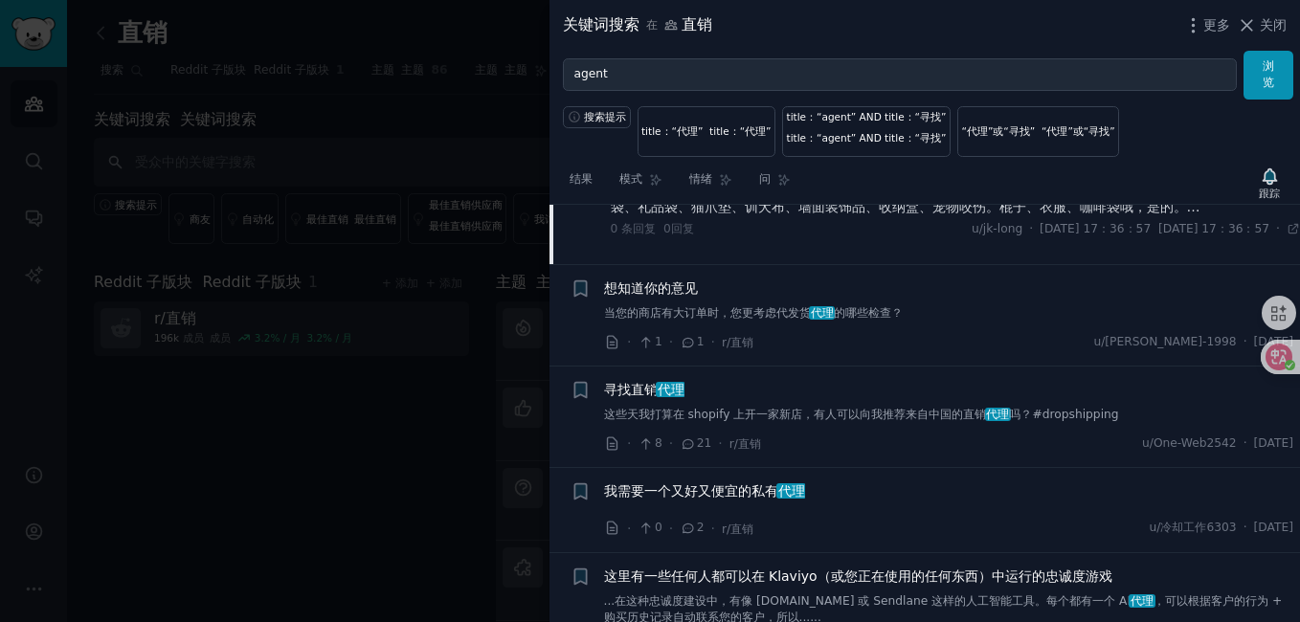
click at [698, 495] on span "我需要一个又好又便宜的私有 代理" at bounding box center [704, 492] width 201 height 20
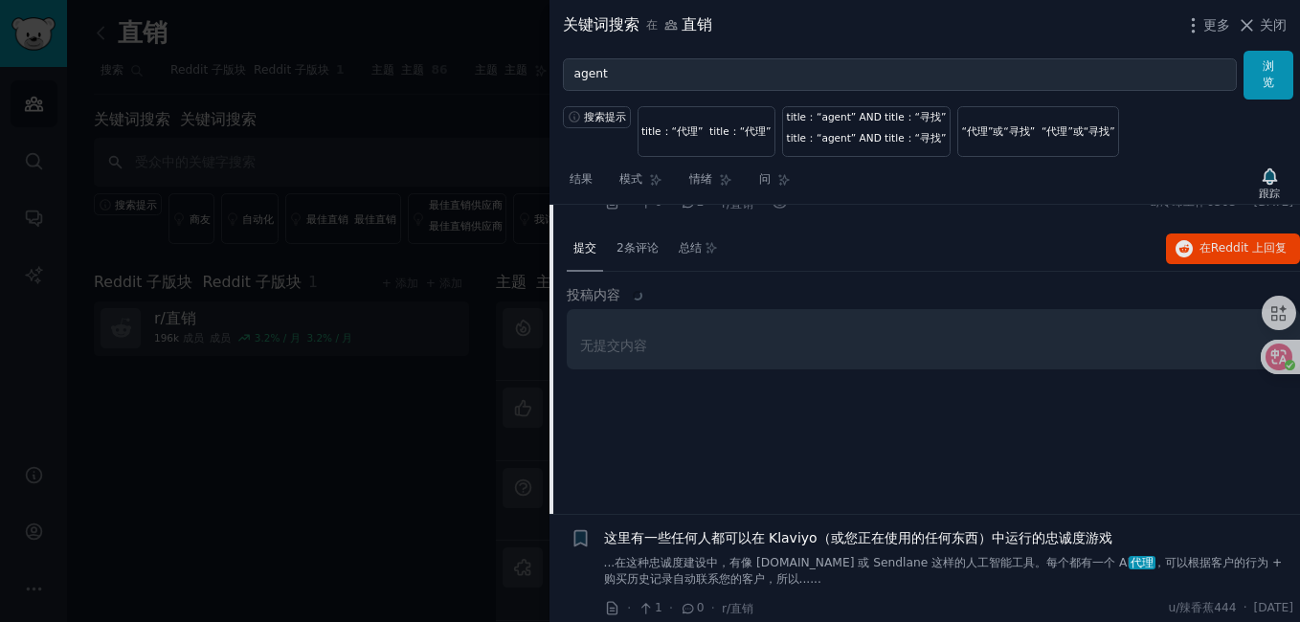
scroll to position [470, 0]
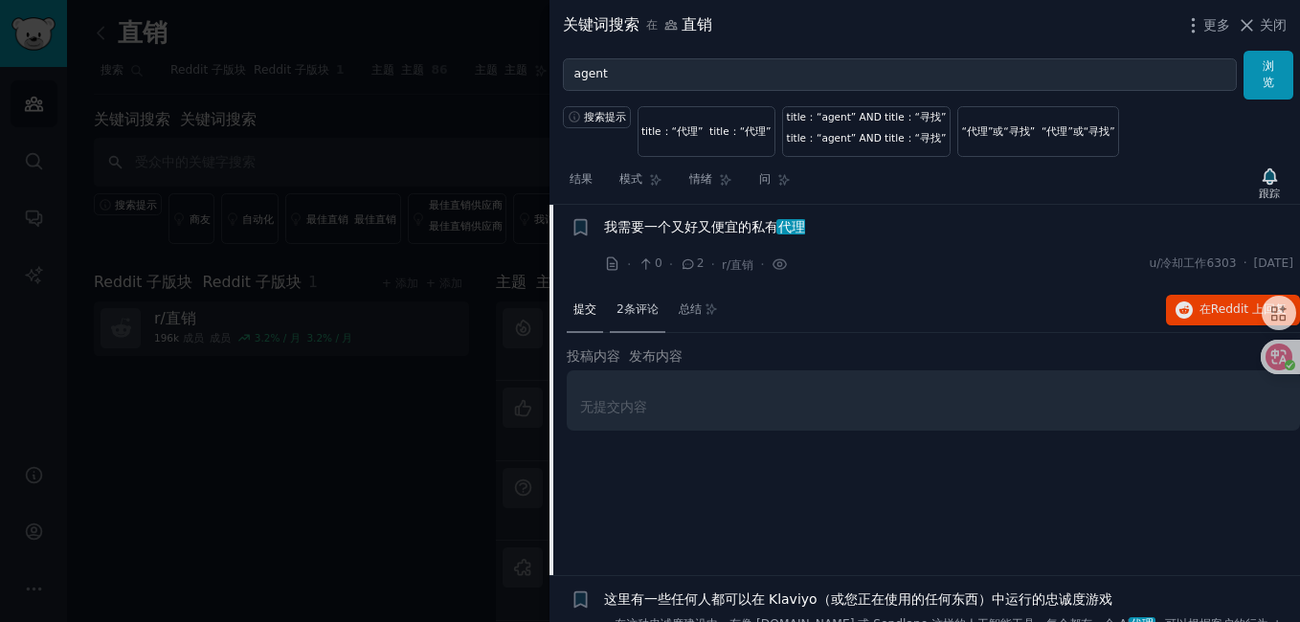
click at [652, 312] on font "2条评论" at bounding box center [637, 308] width 42 height 13
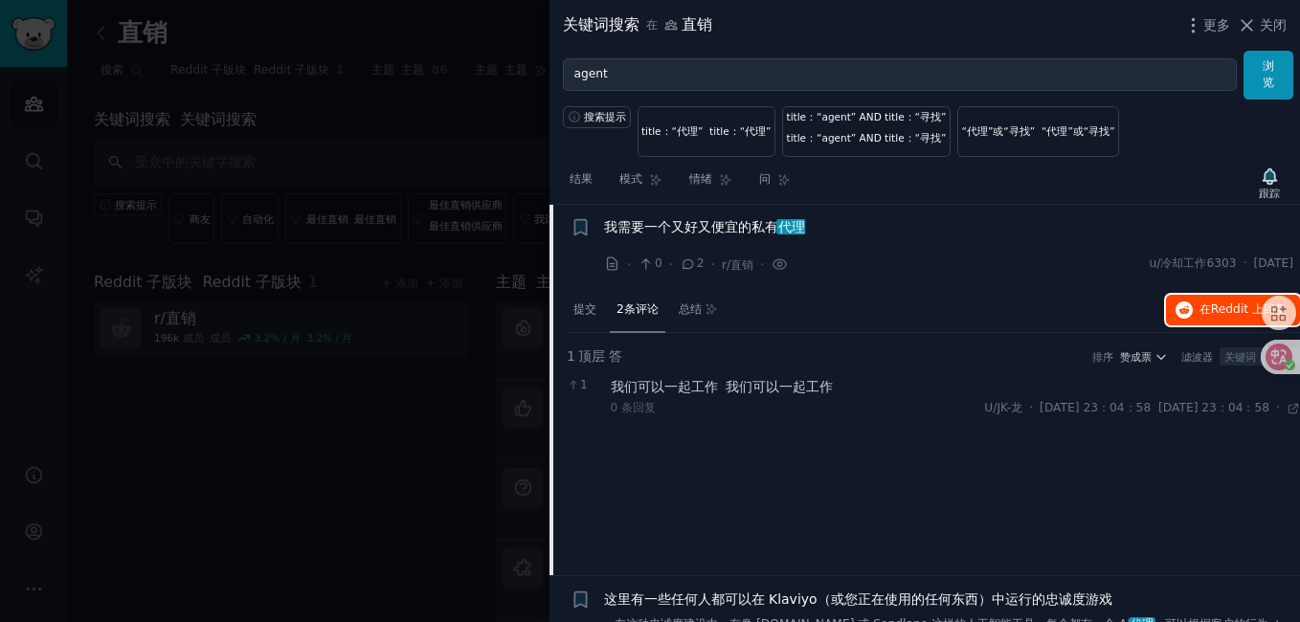
click at [1188, 311] on button "在 Reddit 上 回复" at bounding box center [1233, 310] width 134 height 31
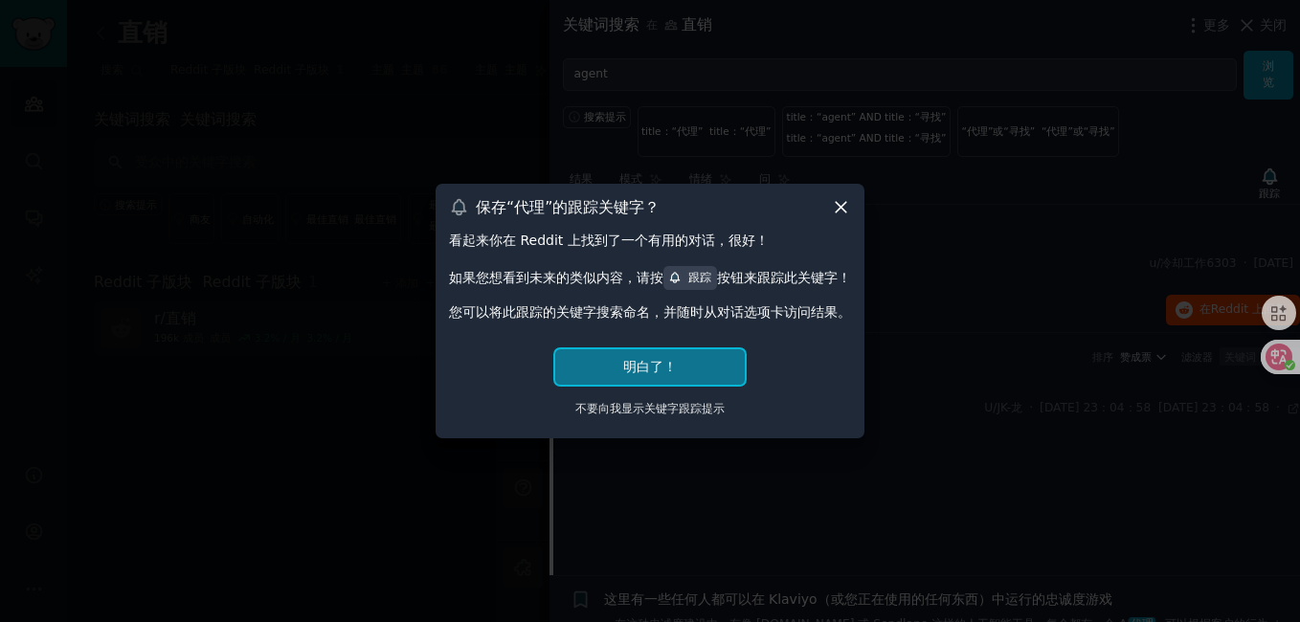
click at [716, 363] on button "明白了！" at bounding box center [650, 366] width 190 height 35
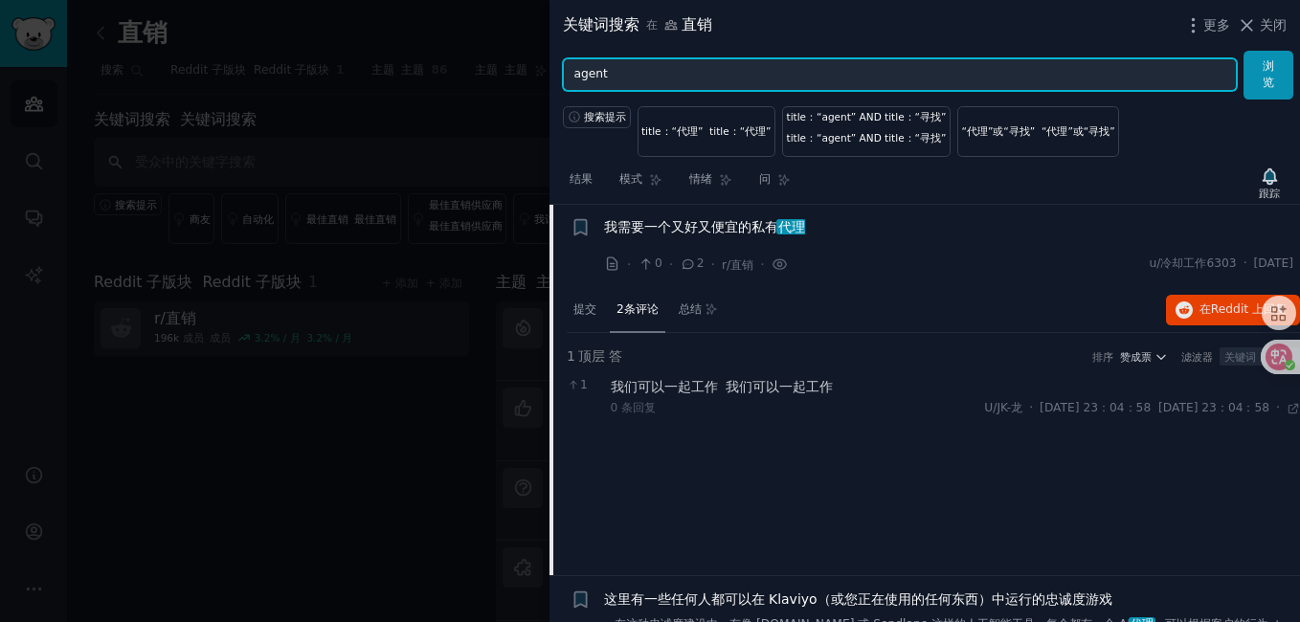
click at [659, 68] on input "agent" at bounding box center [900, 74] width 674 height 33
click at [1243, 51] on button "浏览" at bounding box center [1268, 75] width 50 height 49
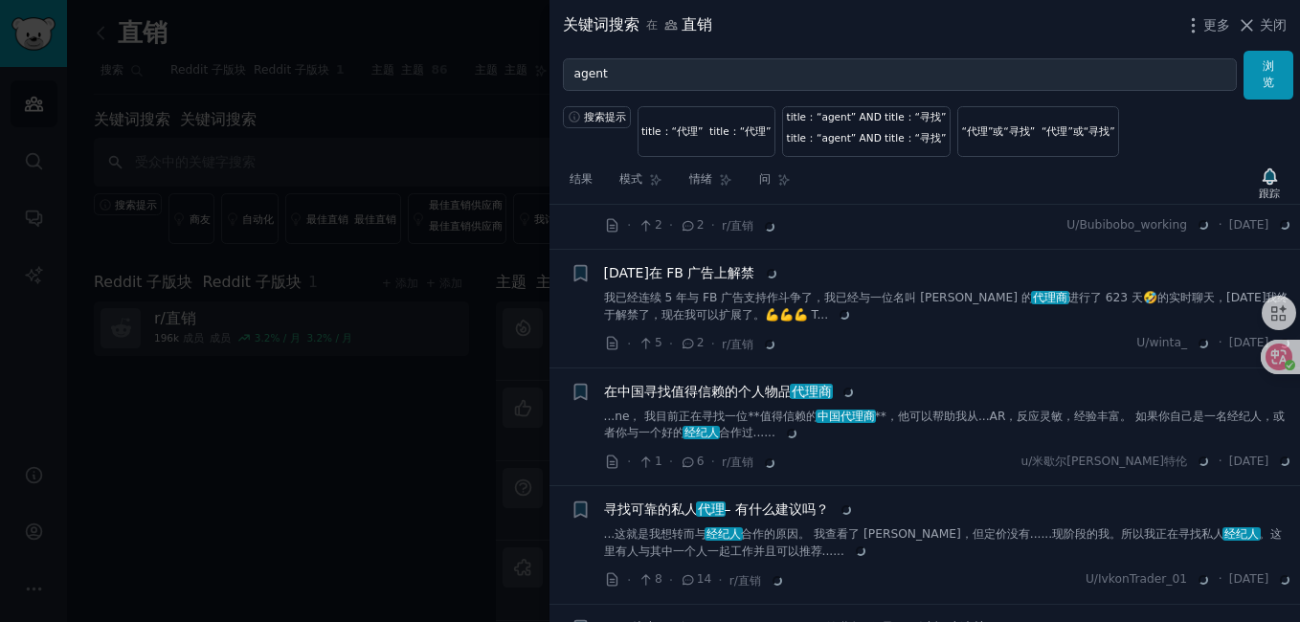
scroll to position [96, 0]
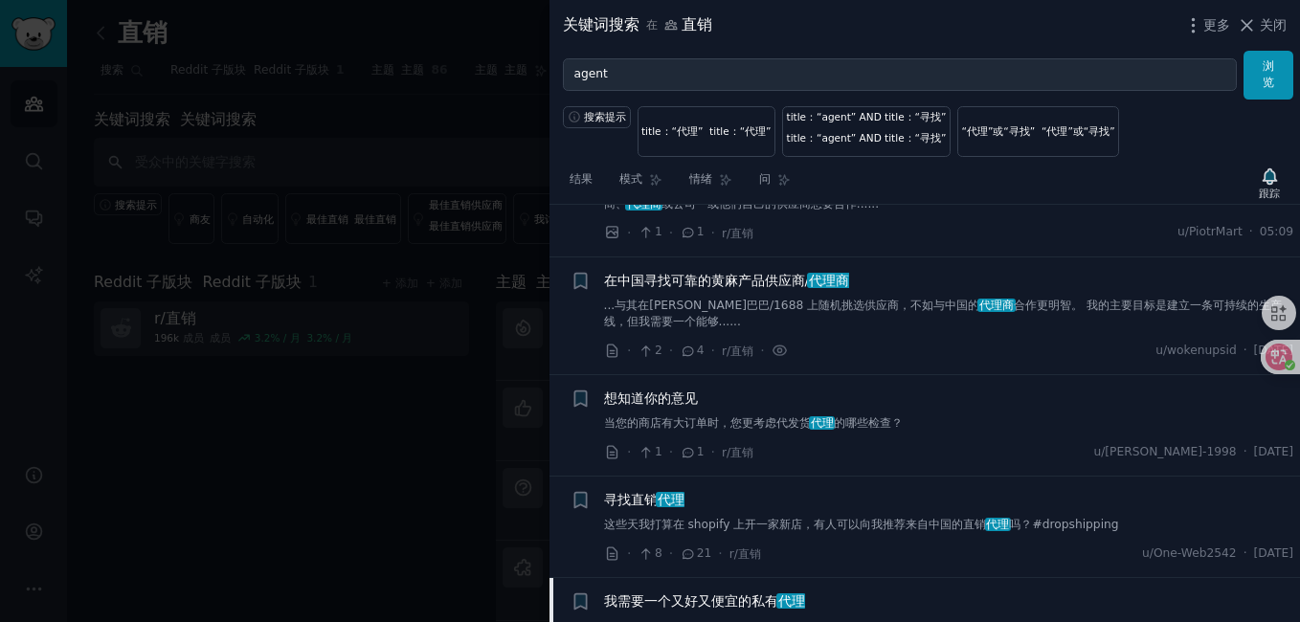
drag, startPoint x: 701, startPoint y: 282, endPoint x: 728, endPoint y: 296, distance: 30.0
click at [701, 282] on span "在中国寻找可靠的黄麻产品供应商/ 代理商" at bounding box center [727, 281] width 246 height 20
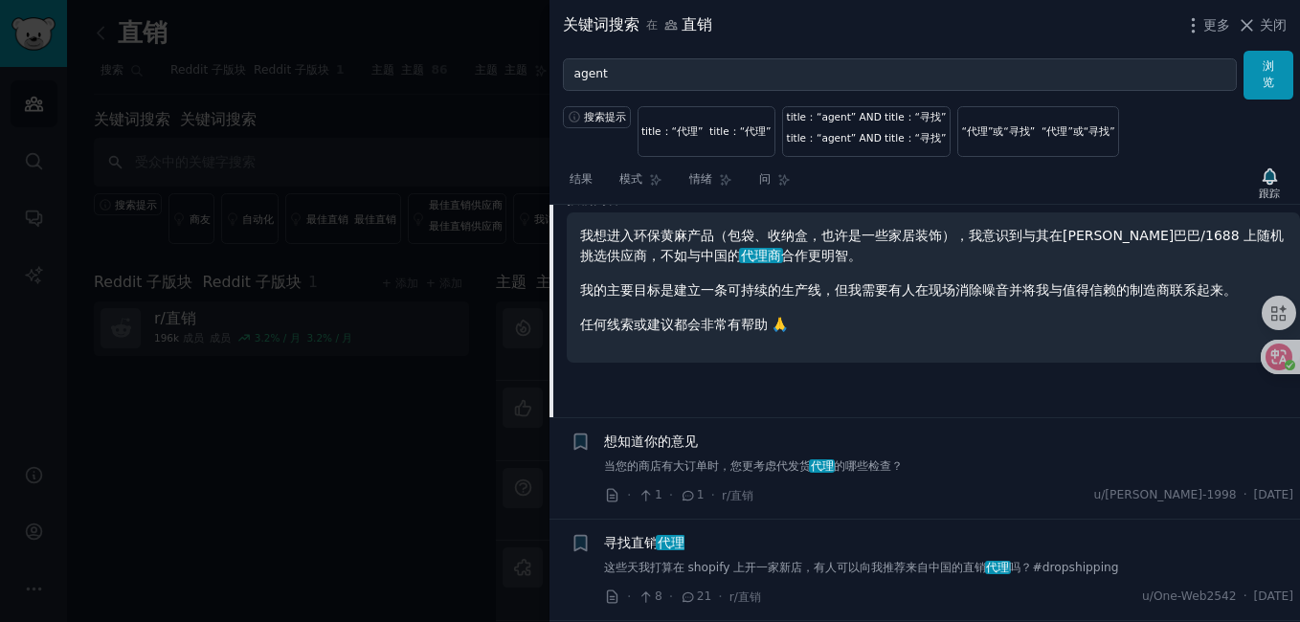
scroll to position [53, 0]
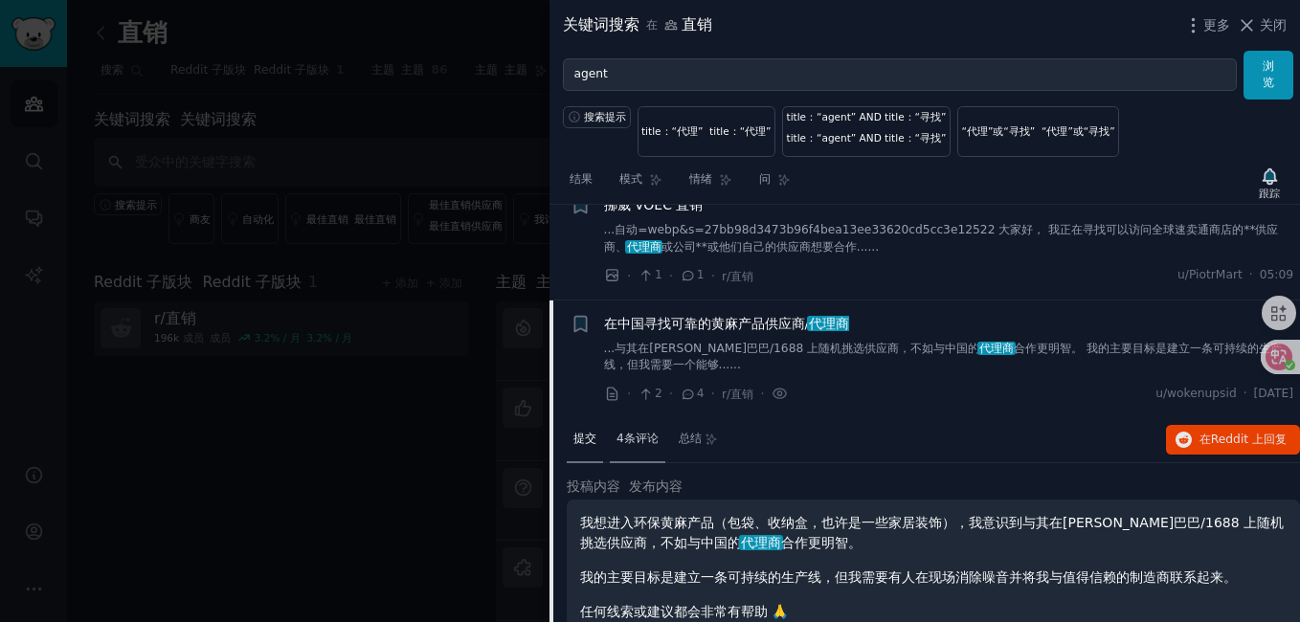
click at [647, 441] on font "4条评论" at bounding box center [637, 438] width 42 height 13
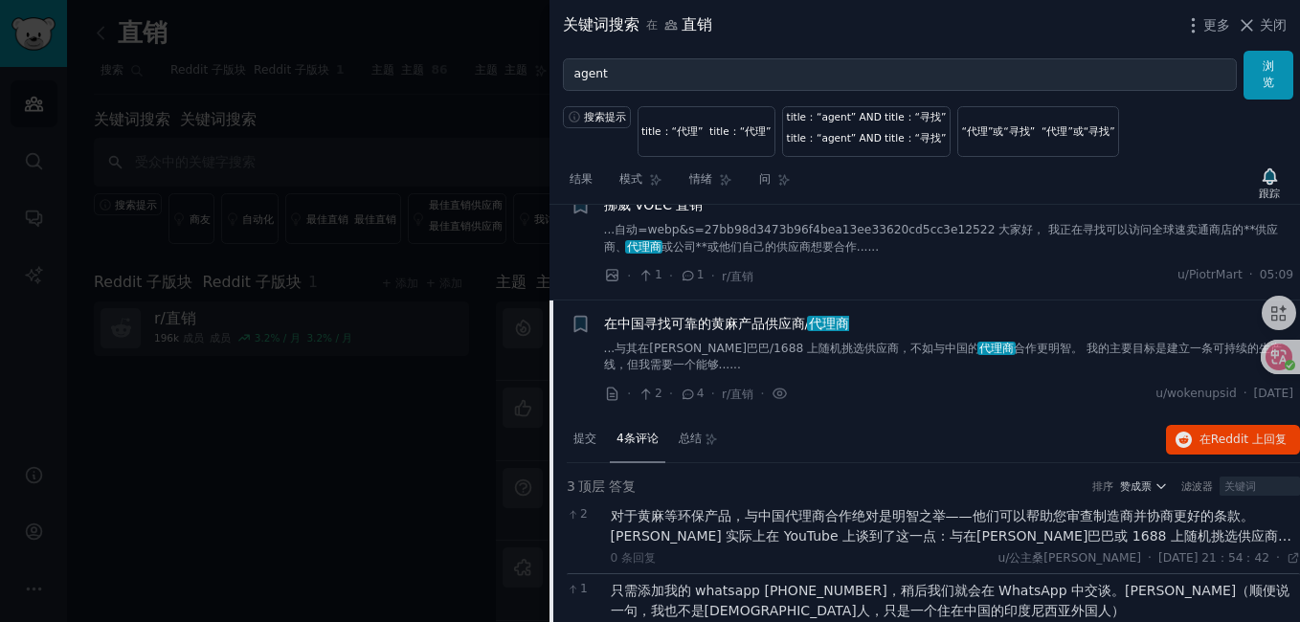
scroll to position [0, 0]
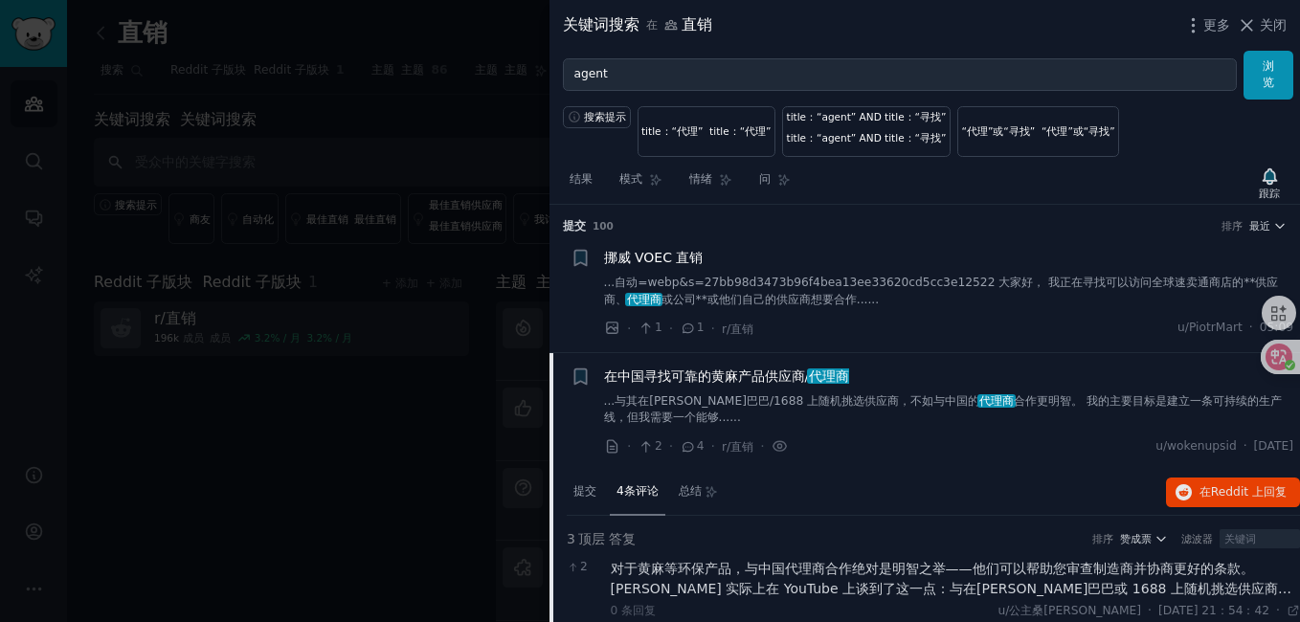
click at [745, 380] on span "在中国寻找可靠的黄麻产品供应商/ 代理商" at bounding box center [727, 377] width 246 height 20
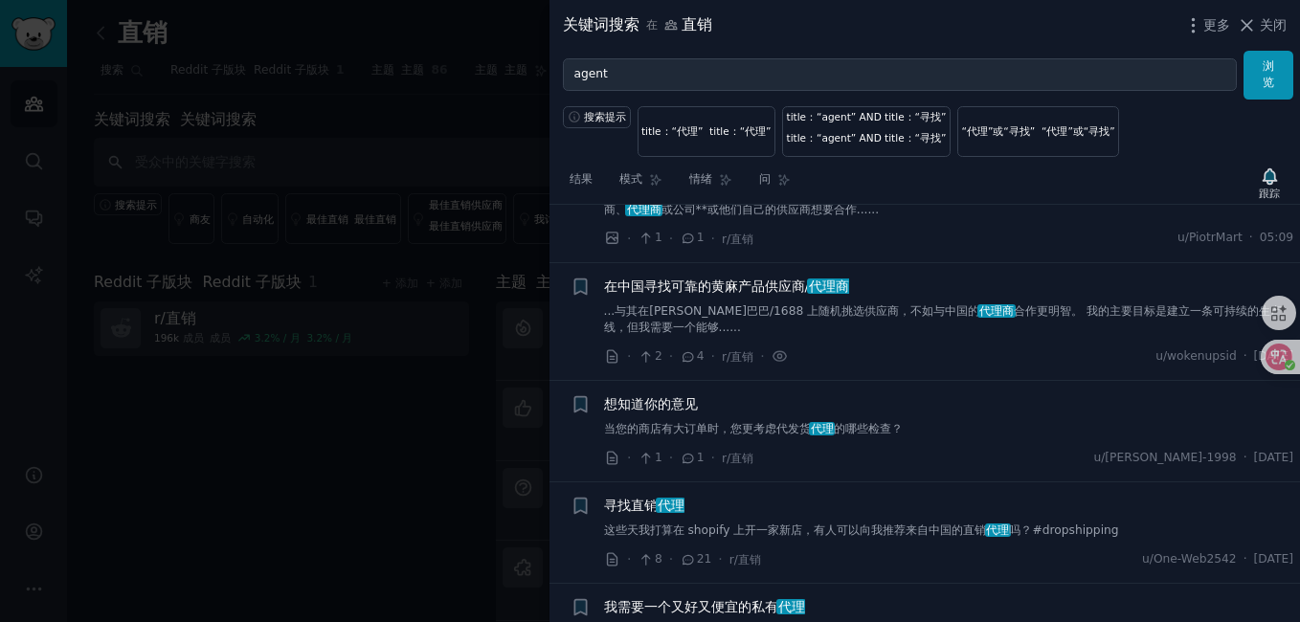
scroll to position [148, 0]
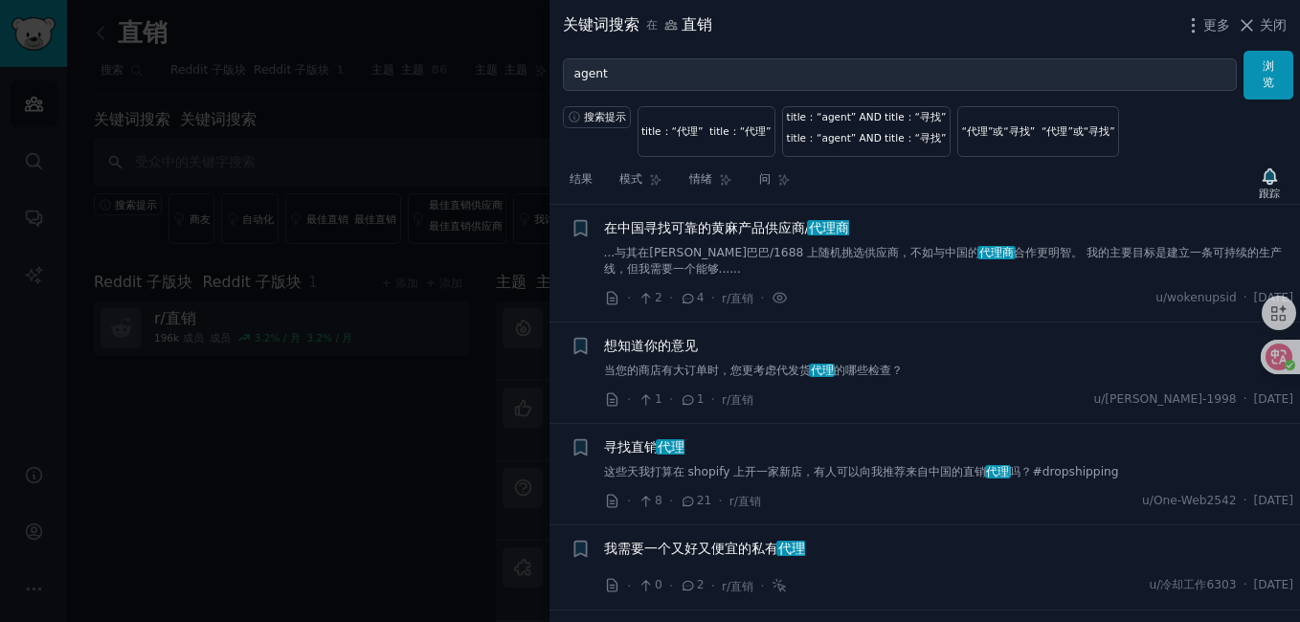
click at [744, 229] on span "在中国寻找可靠的黄麻产品供应商/ 代理商" at bounding box center [727, 228] width 246 height 20
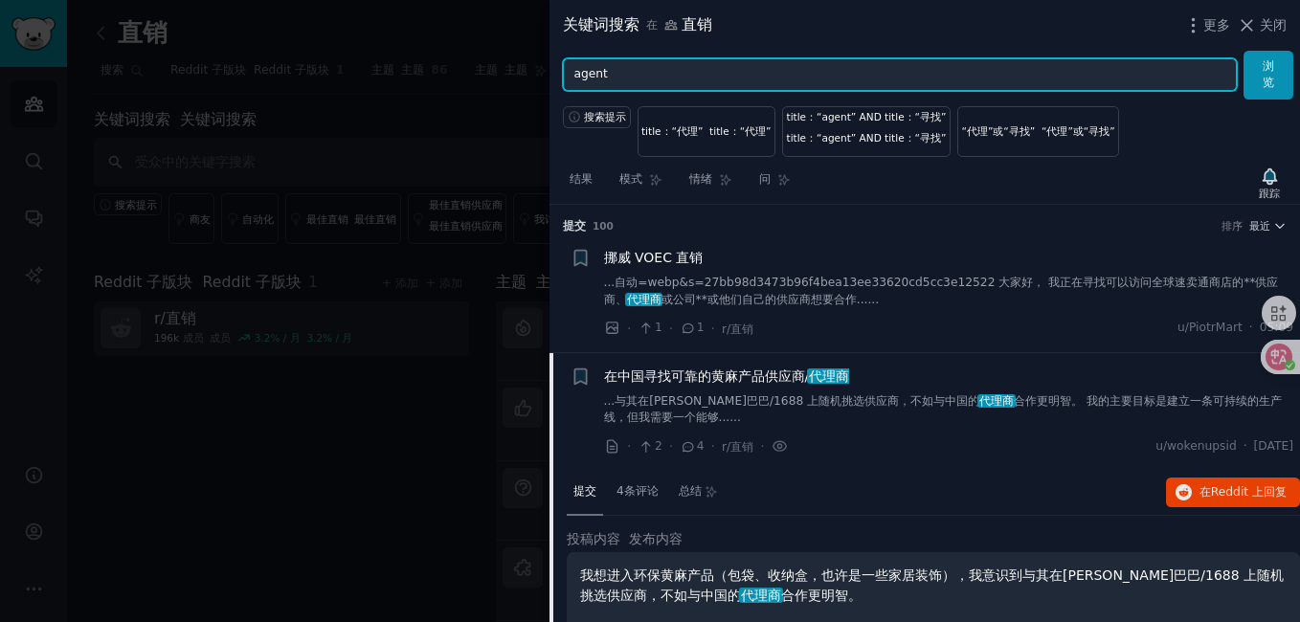
drag, startPoint x: 663, startPoint y: 66, endPoint x: 556, endPoint y: 60, distance: 107.4
click at [558, 61] on div "agent 浏览" at bounding box center [924, 75] width 750 height 49
type input "电"
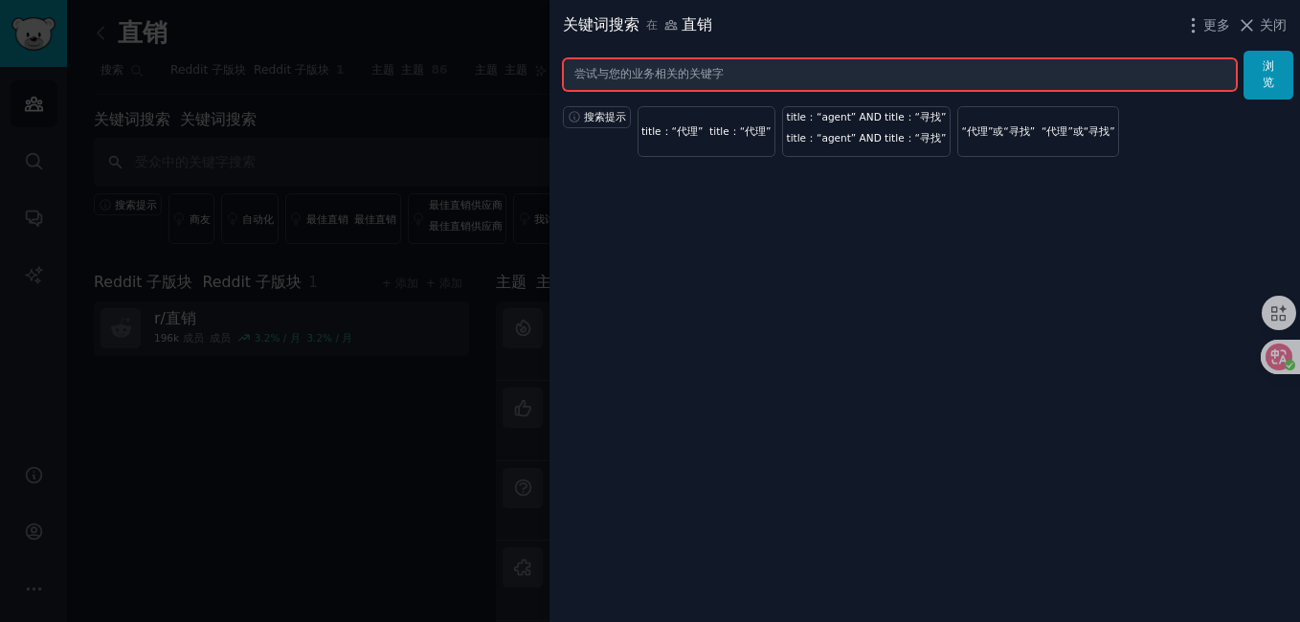
click at [744, 70] on input "text" at bounding box center [900, 74] width 674 height 33
click at [687, 67] on input "text" at bounding box center [900, 74] width 674 height 33
click at [679, 69] on input "s" at bounding box center [900, 74] width 674 height 33
type input "s"
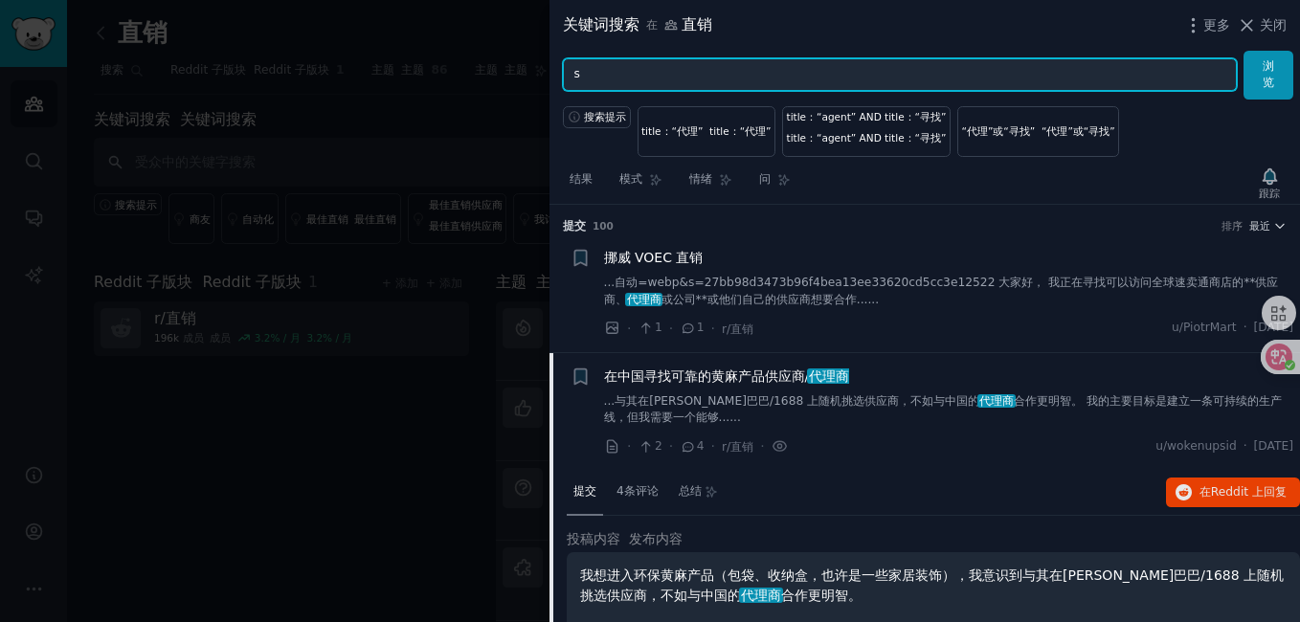
click at [700, 75] on input "s" at bounding box center [900, 74] width 674 height 33
click at [661, 78] on input "dropd" at bounding box center [900, 74] width 674 height 33
type input "dropshipping"
click at [1243, 51] on button "浏览" at bounding box center [1268, 75] width 50 height 49
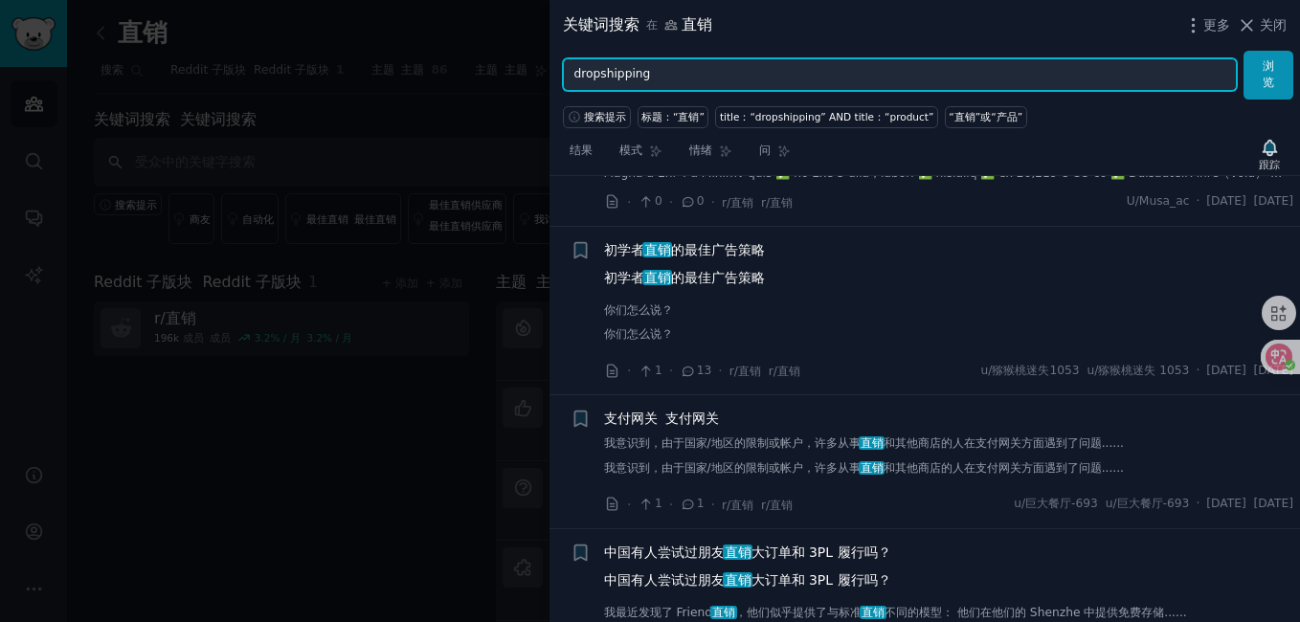
scroll to position [1915, 0]
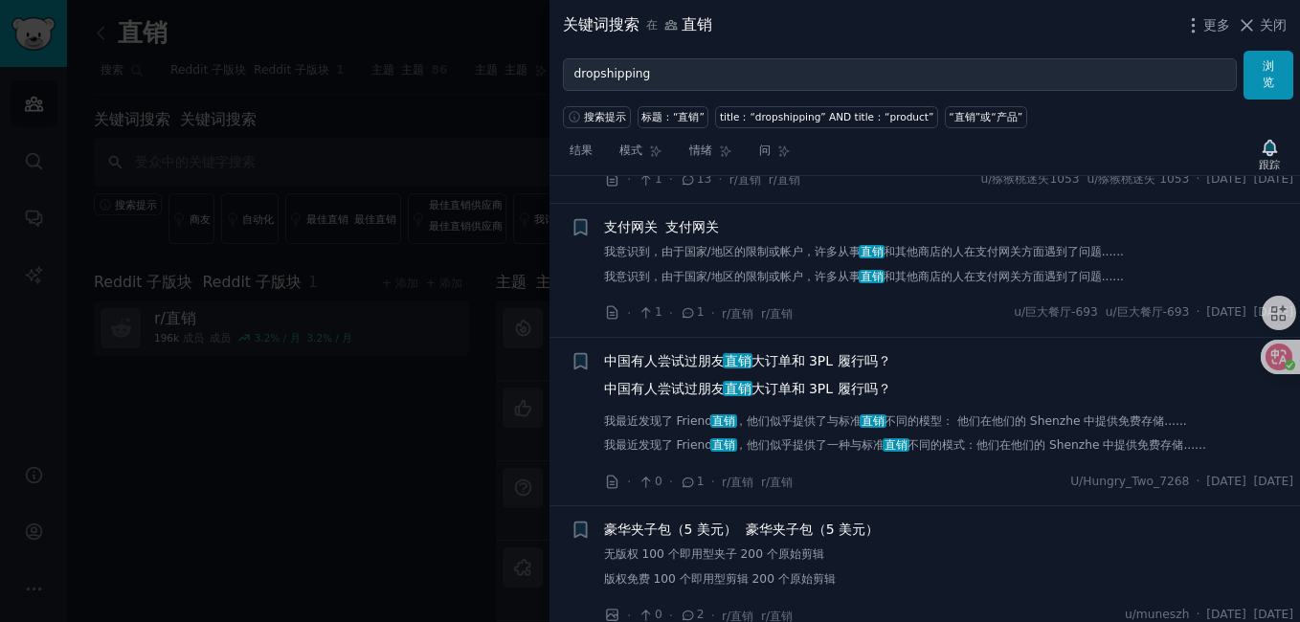
click at [687, 484] on icon at bounding box center [688, 482] width 17 height 13
click at [691, 478] on icon at bounding box center [688, 482] width 17 height 13
click at [693, 392] on font "中国有人尝试过朋友 直销 大订单和 3PL 履行吗？" at bounding box center [747, 388] width 287 height 15
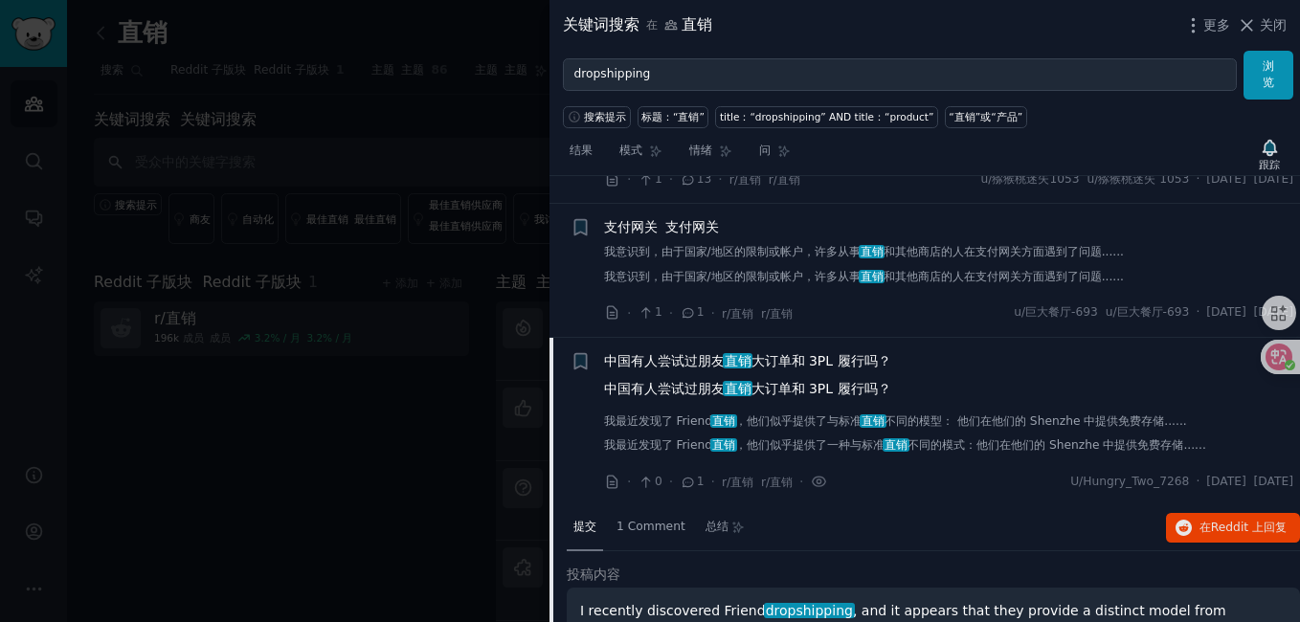
scroll to position [2076, 0]
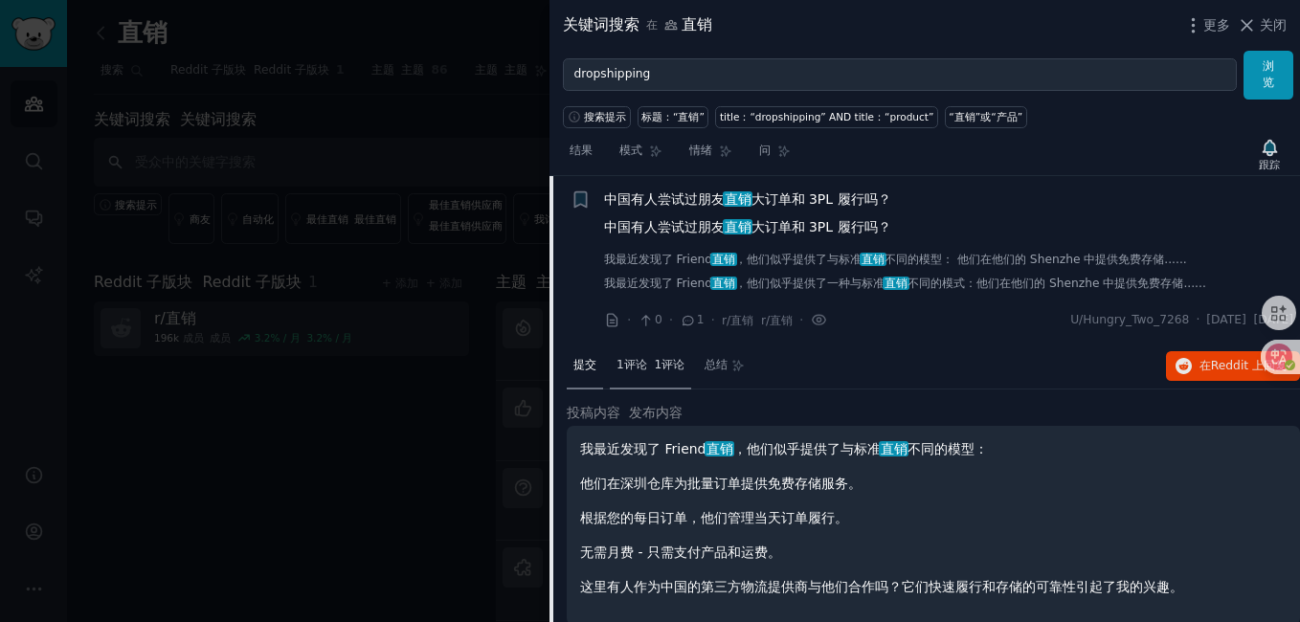
click at [675, 365] on font "1评论" at bounding box center [670, 364] width 31 height 13
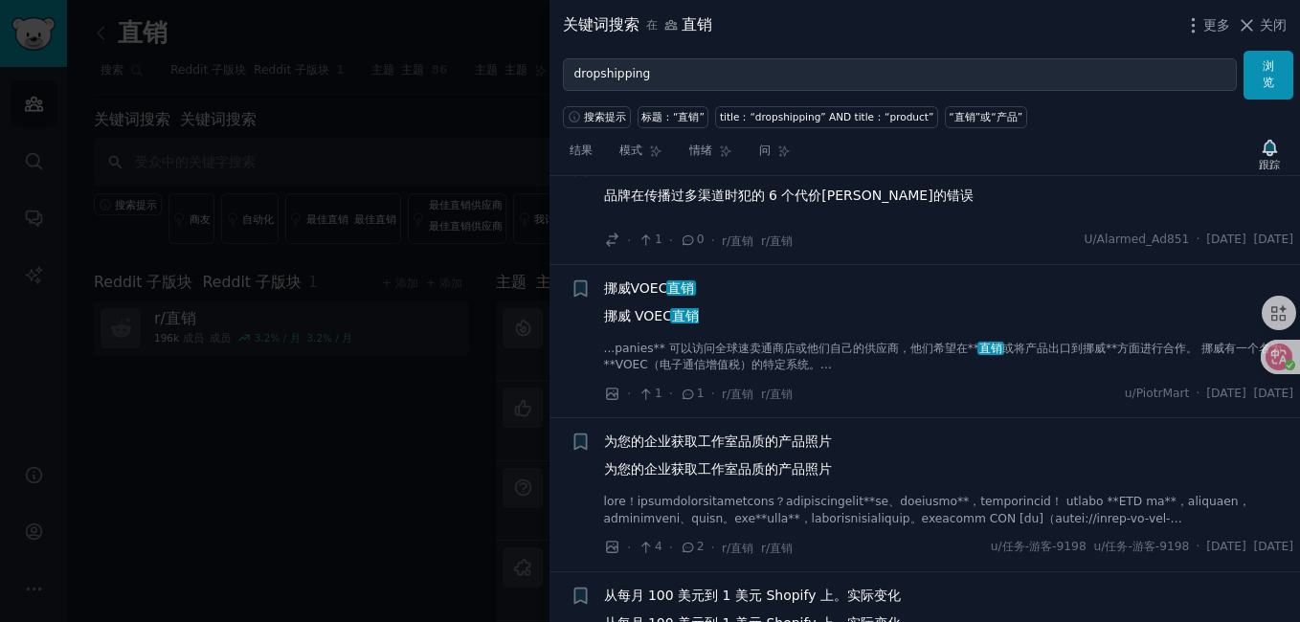
scroll to position [5380, 0]
